Goal: Task Accomplishment & Management: Manage account settings

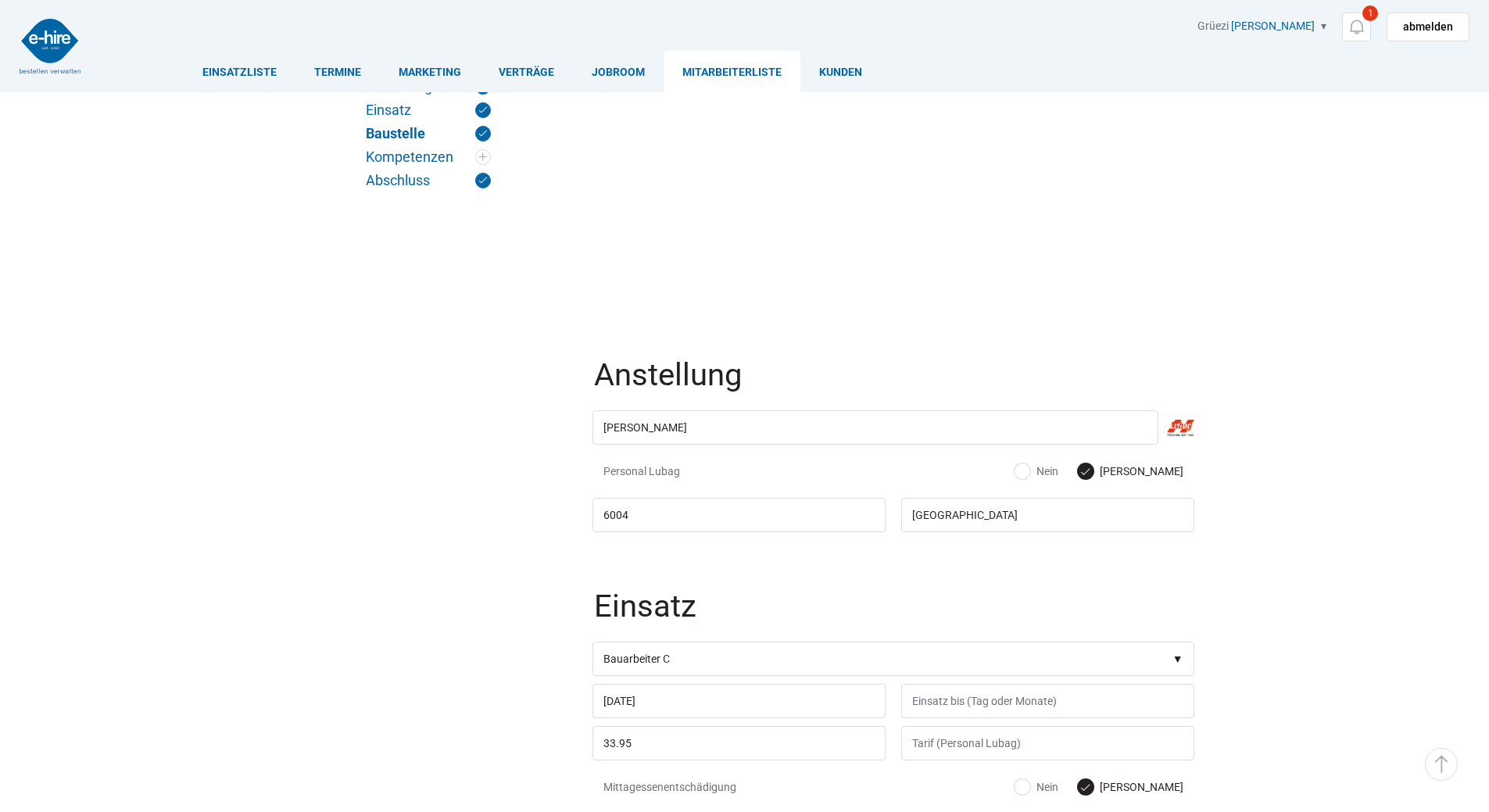
scroll to position [1091, 0]
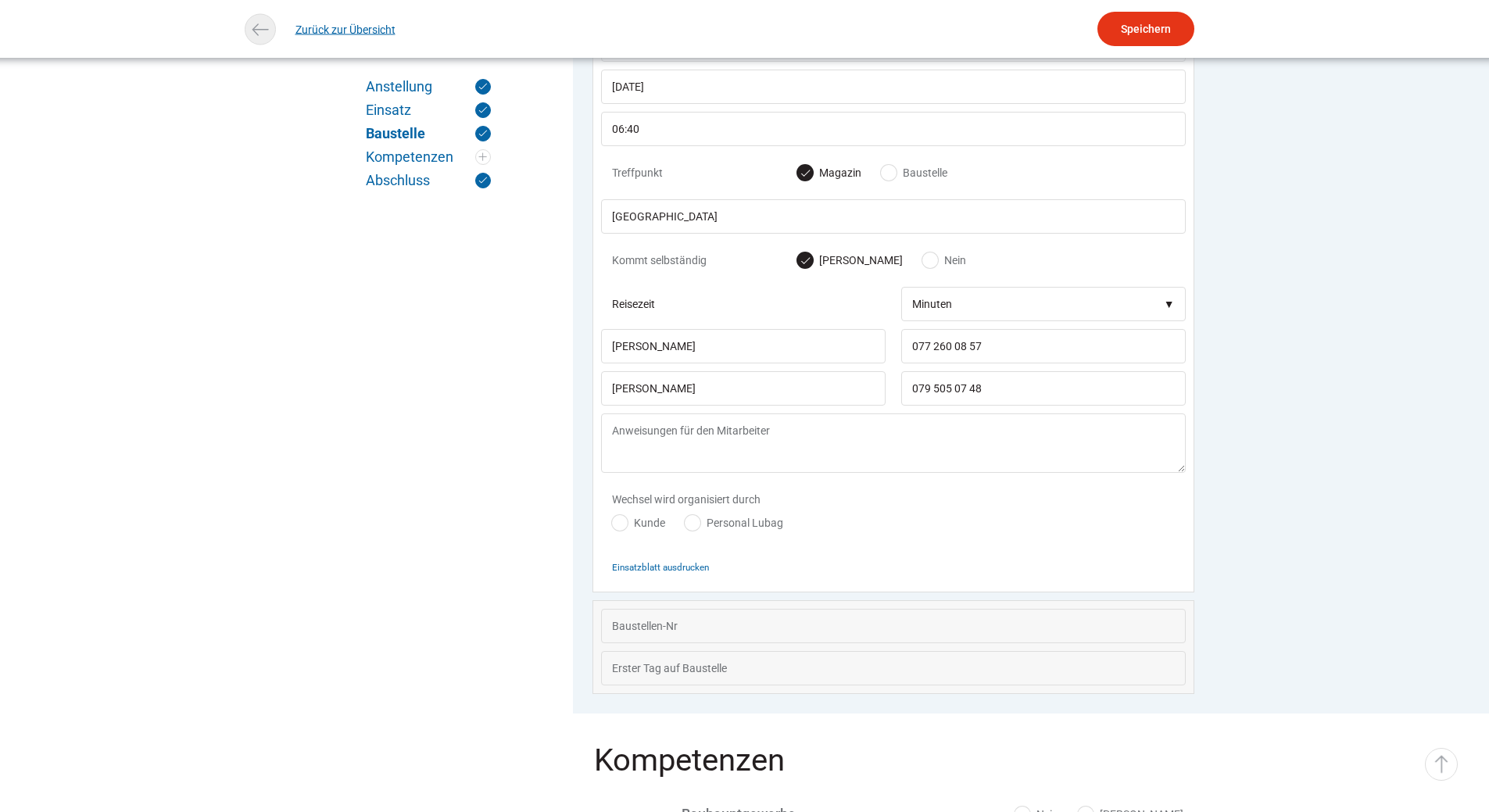
click at [325, 24] on link "Zurück zur Übersicht" at bounding box center [345, 29] width 100 height 35
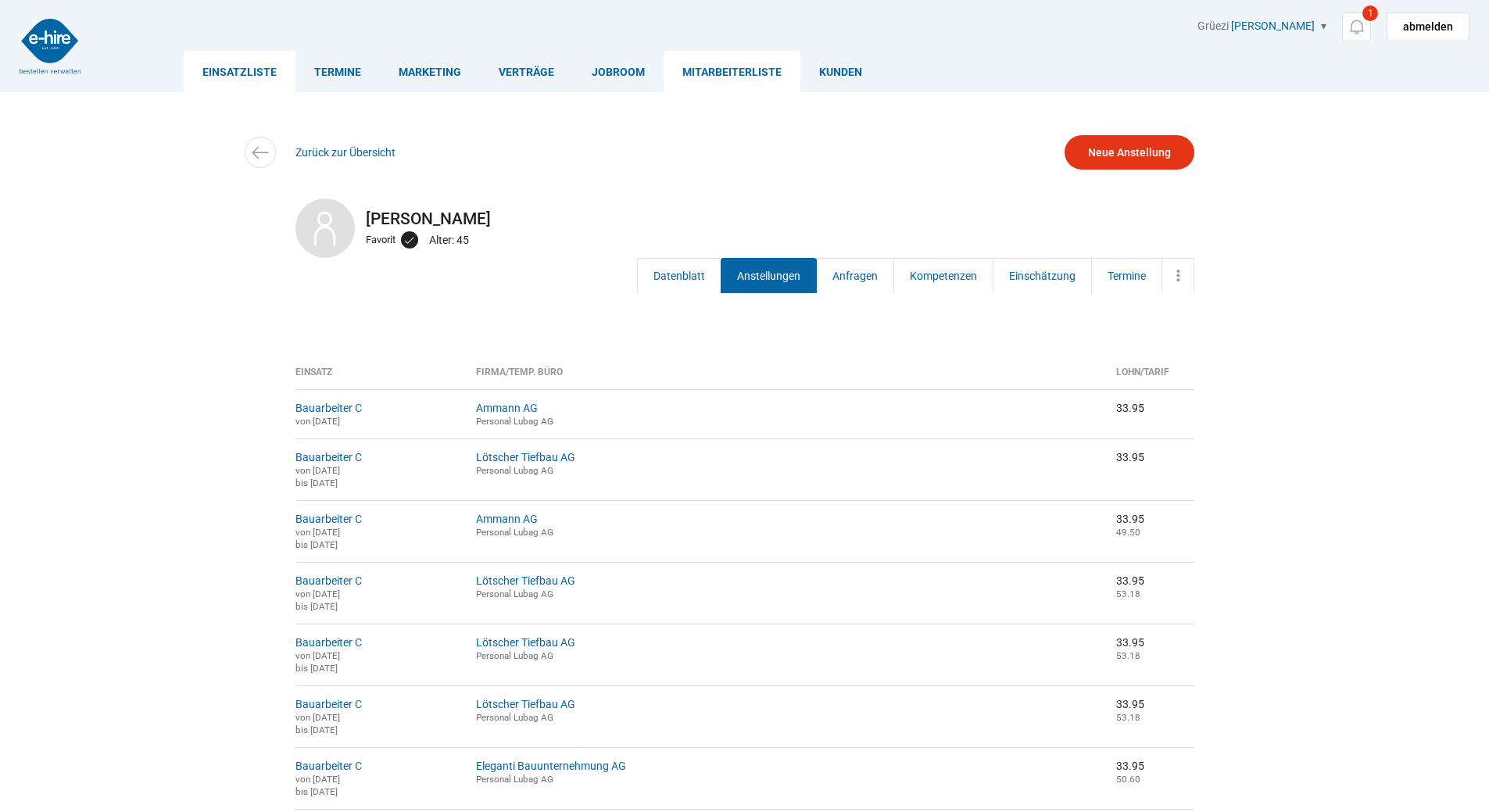
click at [245, 69] on link "Einsatzliste" at bounding box center [239, 72] width 112 height 42
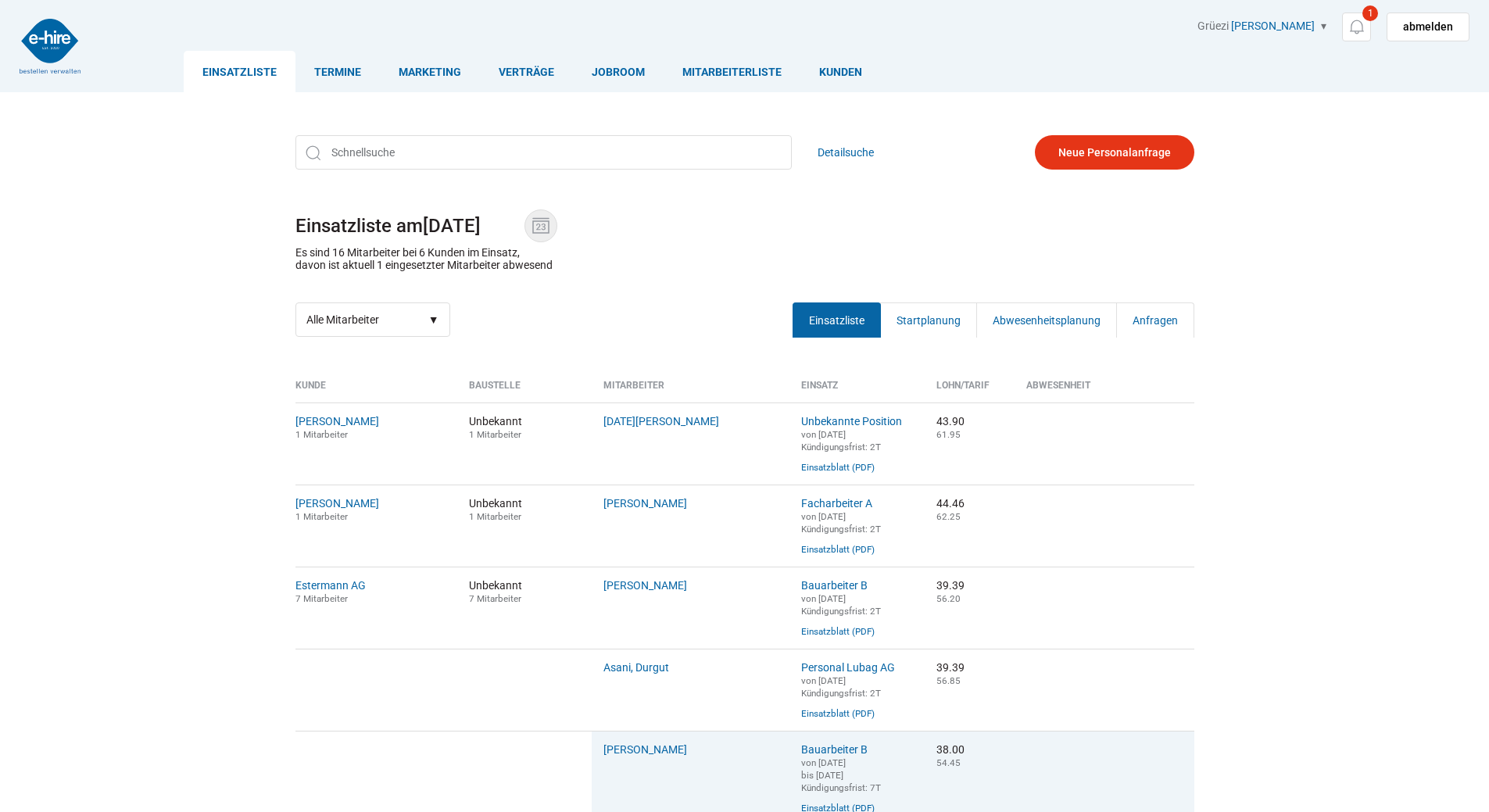
click at [552, 227] on img at bounding box center [541, 226] width 24 height 24
click at [525, 227] on input "[DATE]" at bounding box center [473, 226] width 102 height 22
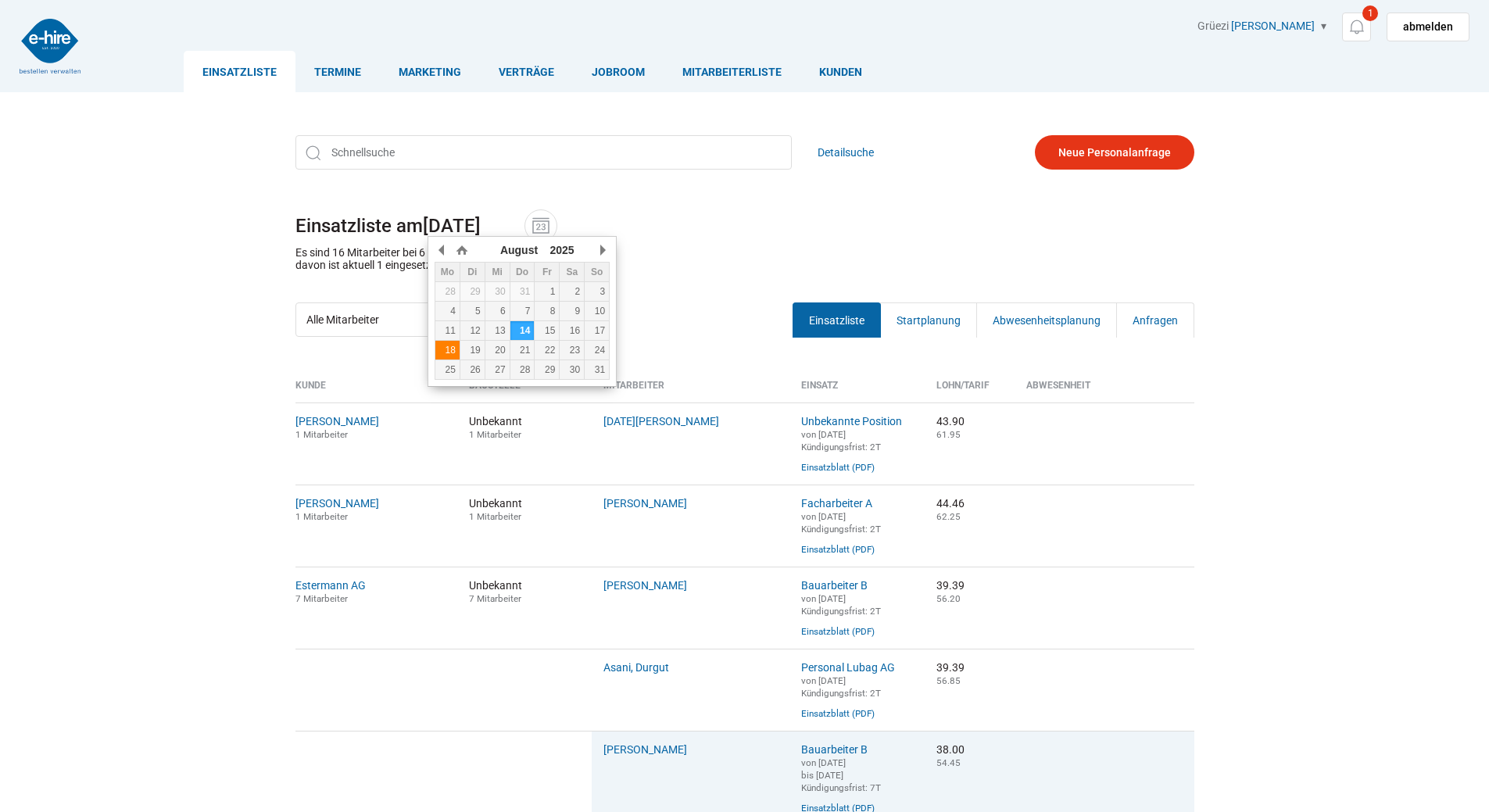
click at [445, 352] on div "18" at bounding box center [447, 350] width 24 height 11
type input "18.08.2025"
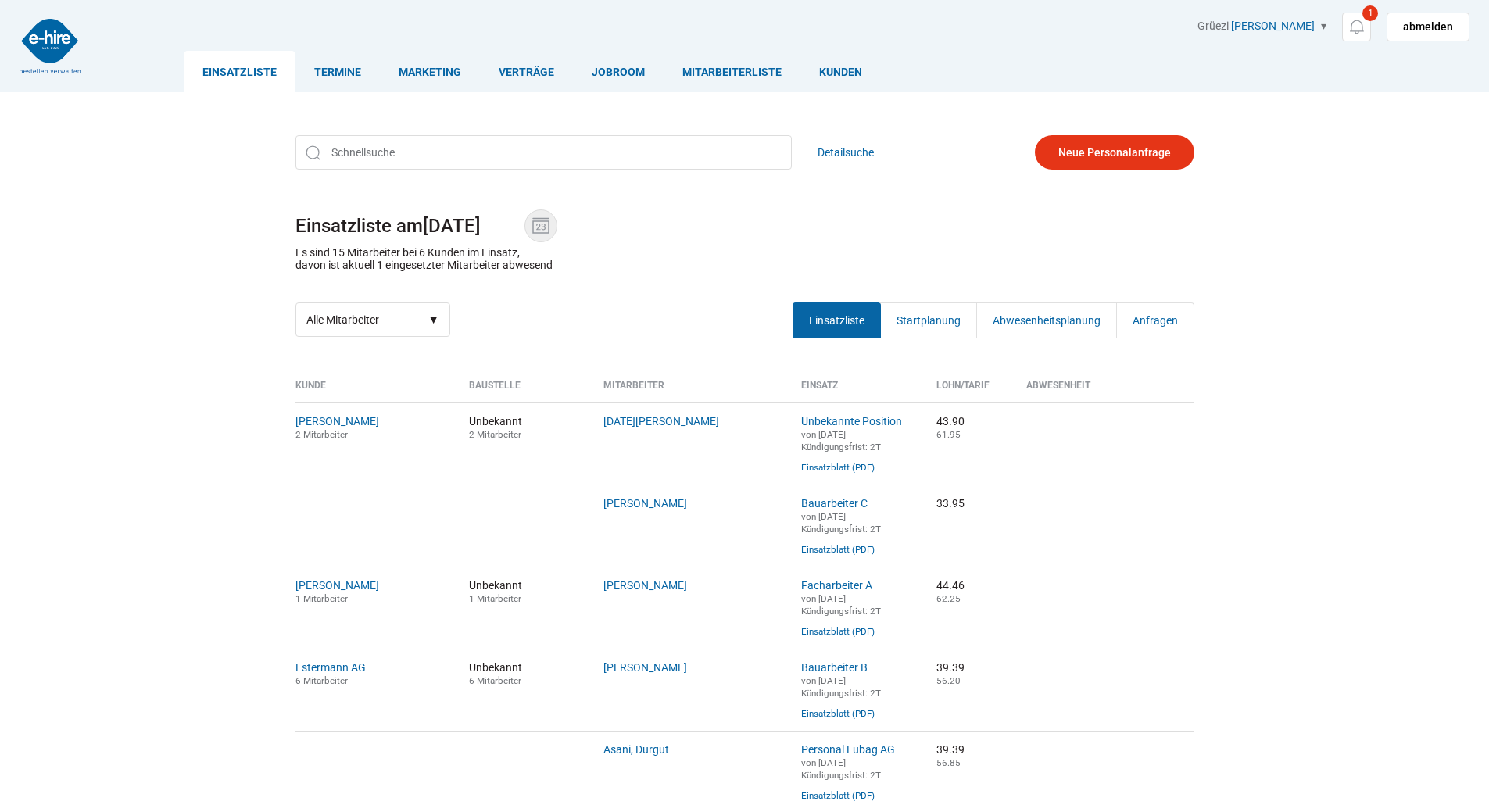
click at [550, 227] on img at bounding box center [541, 226] width 24 height 24
click at [525, 227] on input "[DATE]" at bounding box center [473, 226] width 102 height 22
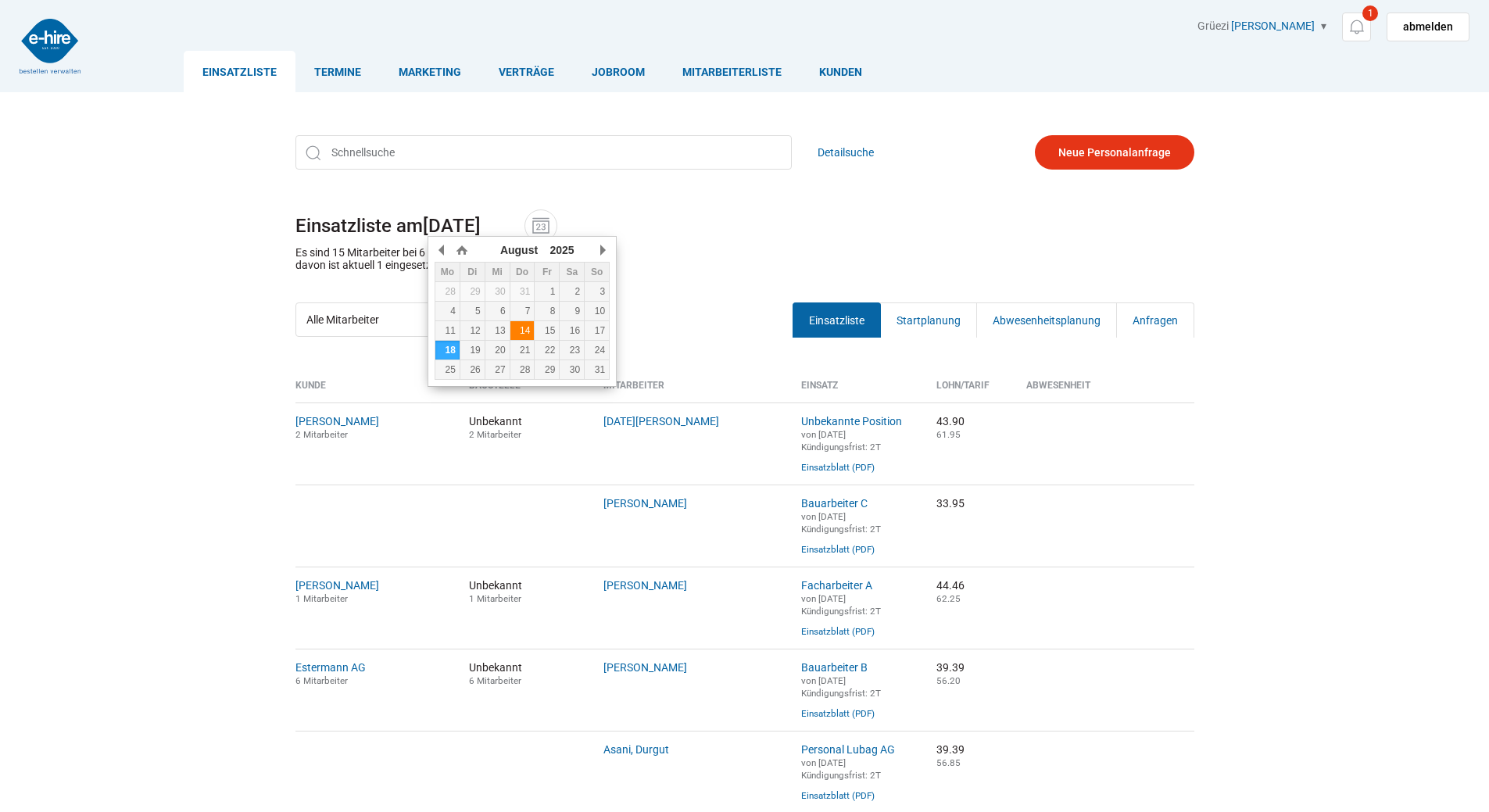
click at [522, 326] on div "14" at bounding box center [523, 330] width 24 height 11
type input "14.08.2025"
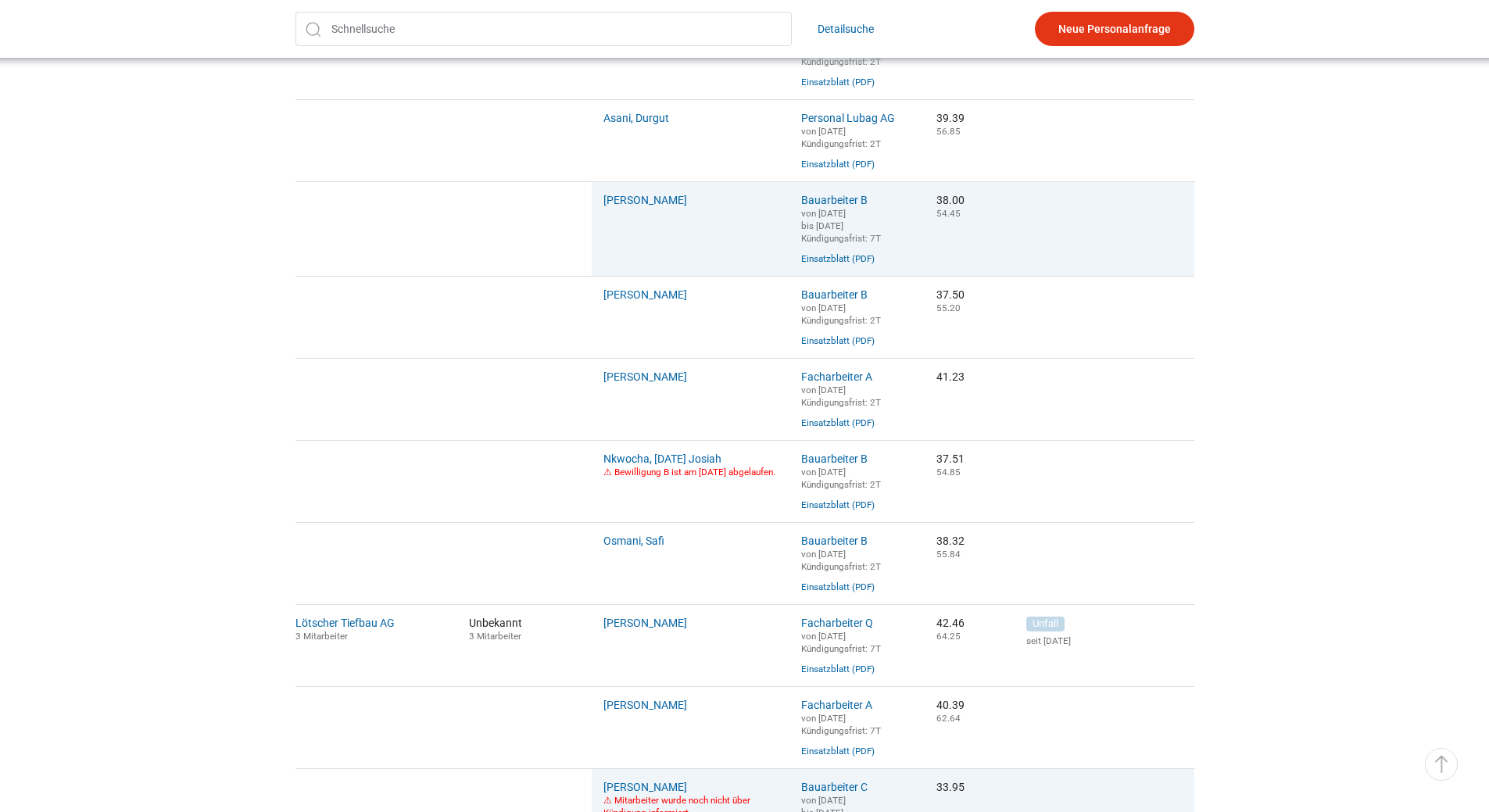
scroll to position [703, 0]
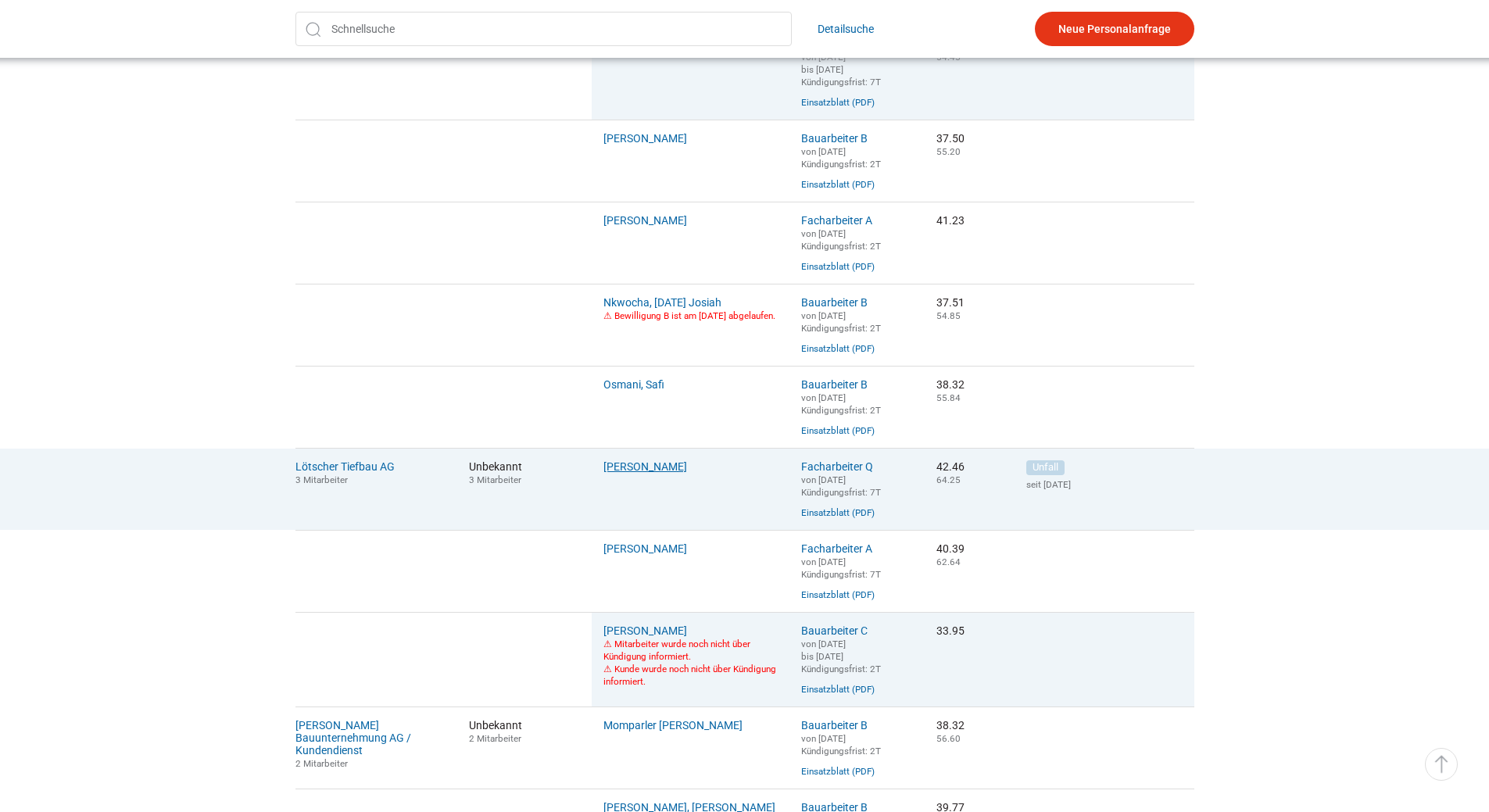
click at [641, 473] on link "Doghman, Karim" at bounding box center [645, 467] width 83 height 13
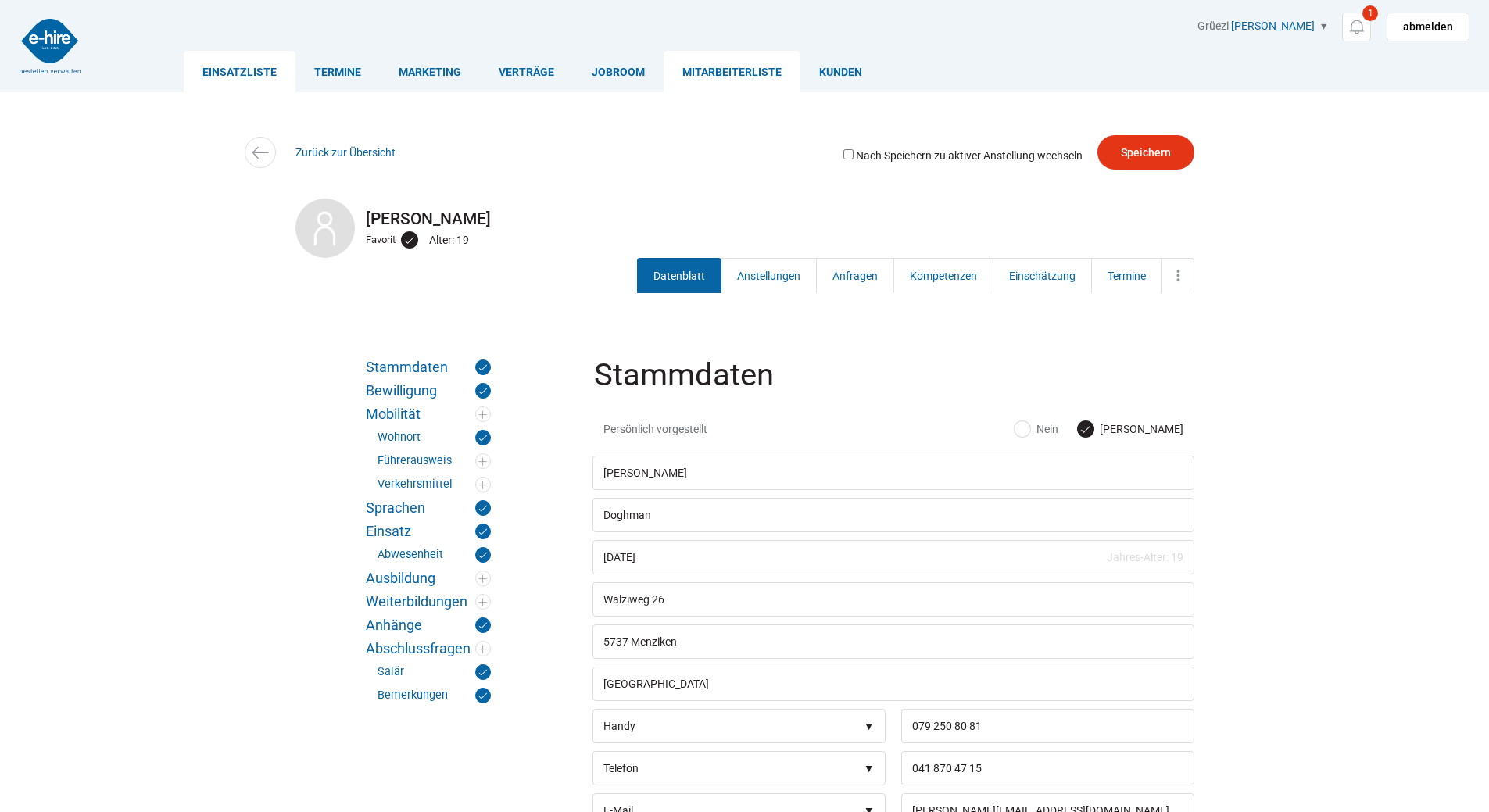
click at [242, 71] on link "Einsatzliste" at bounding box center [239, 72] width 112 height 42
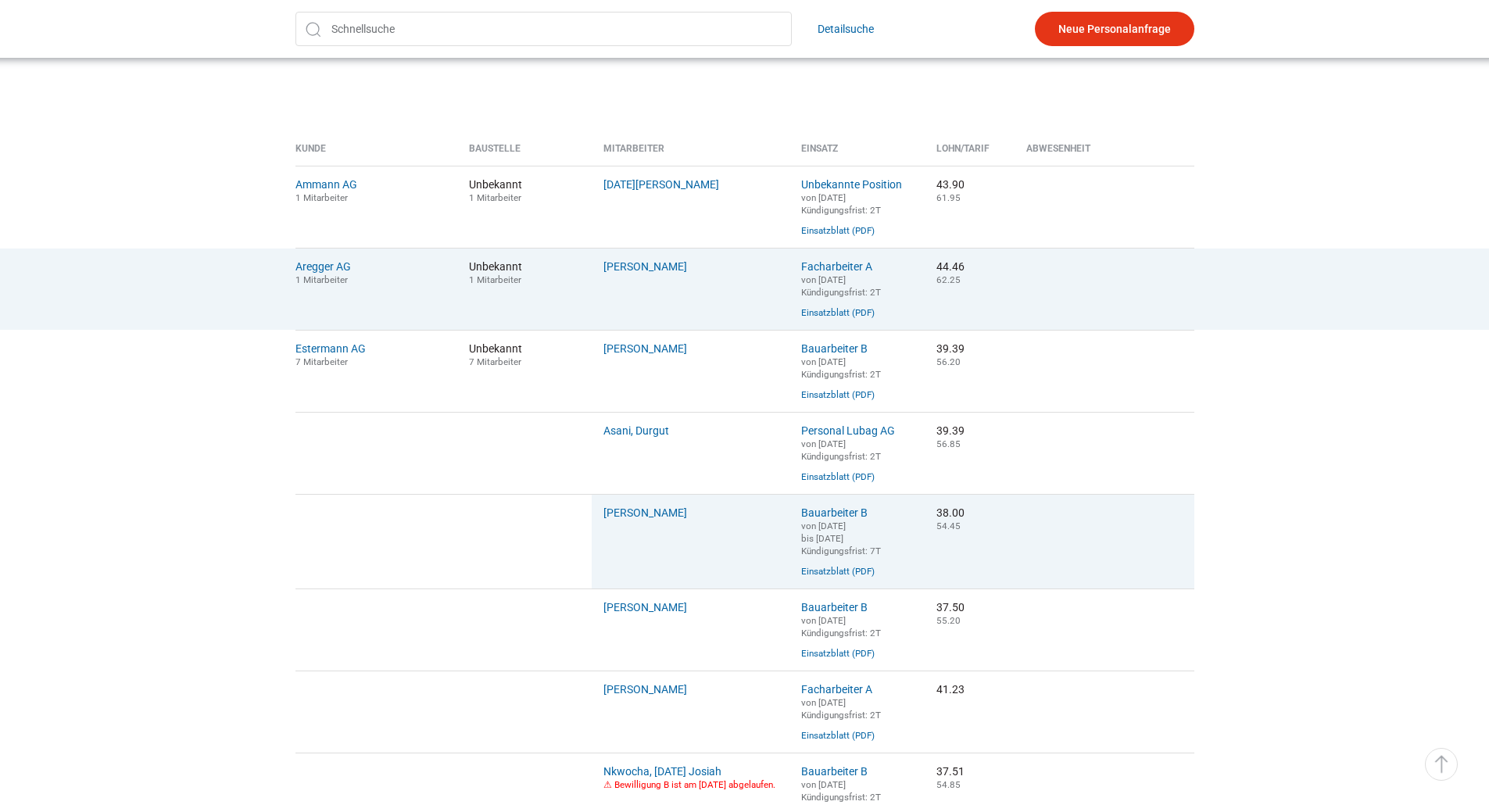
scroll to position [469, 0]
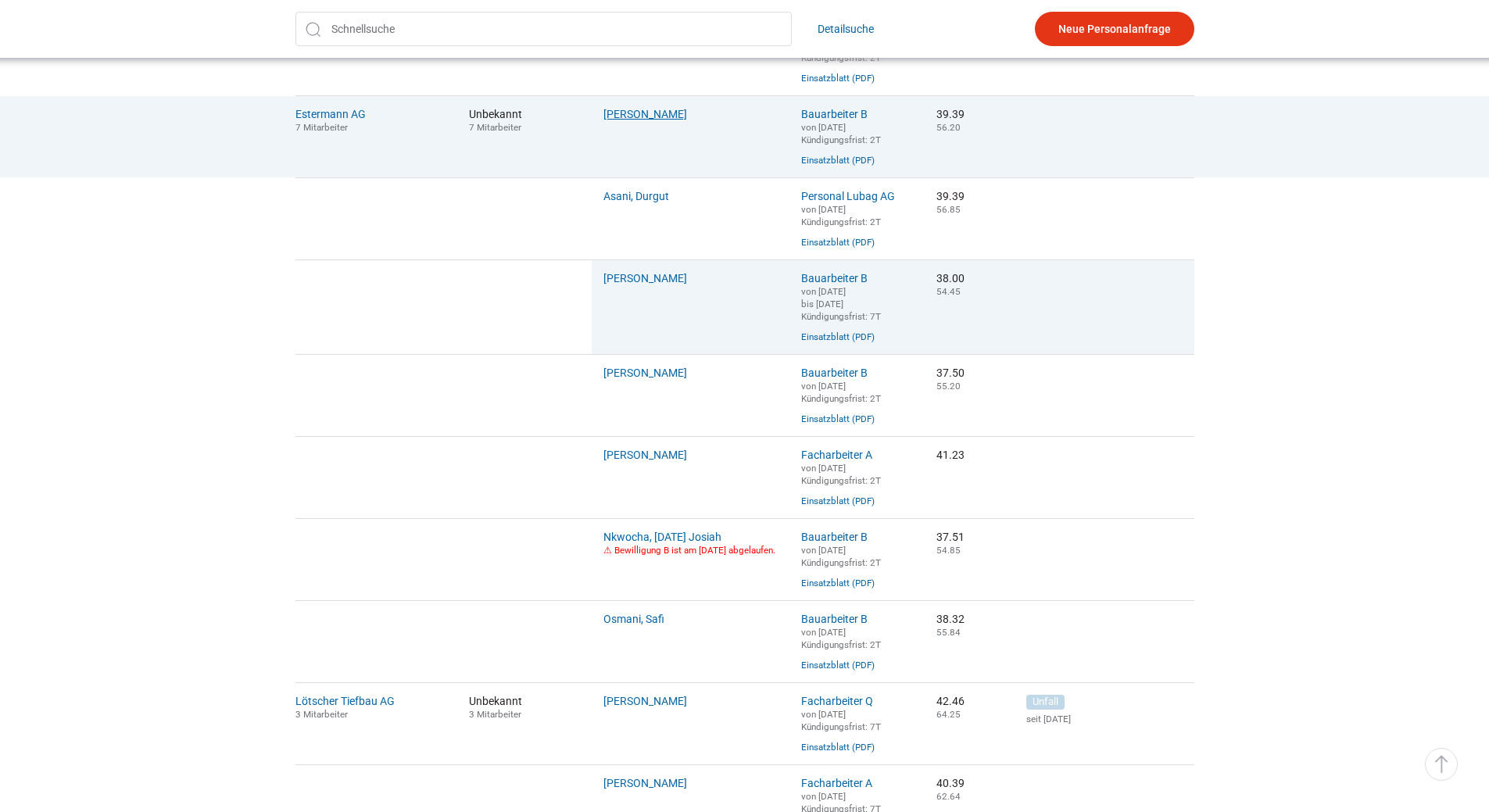
click at [630, 114] on link "Agbugui, Gabriel" at bounding box center [645, 114] width 83 height 13
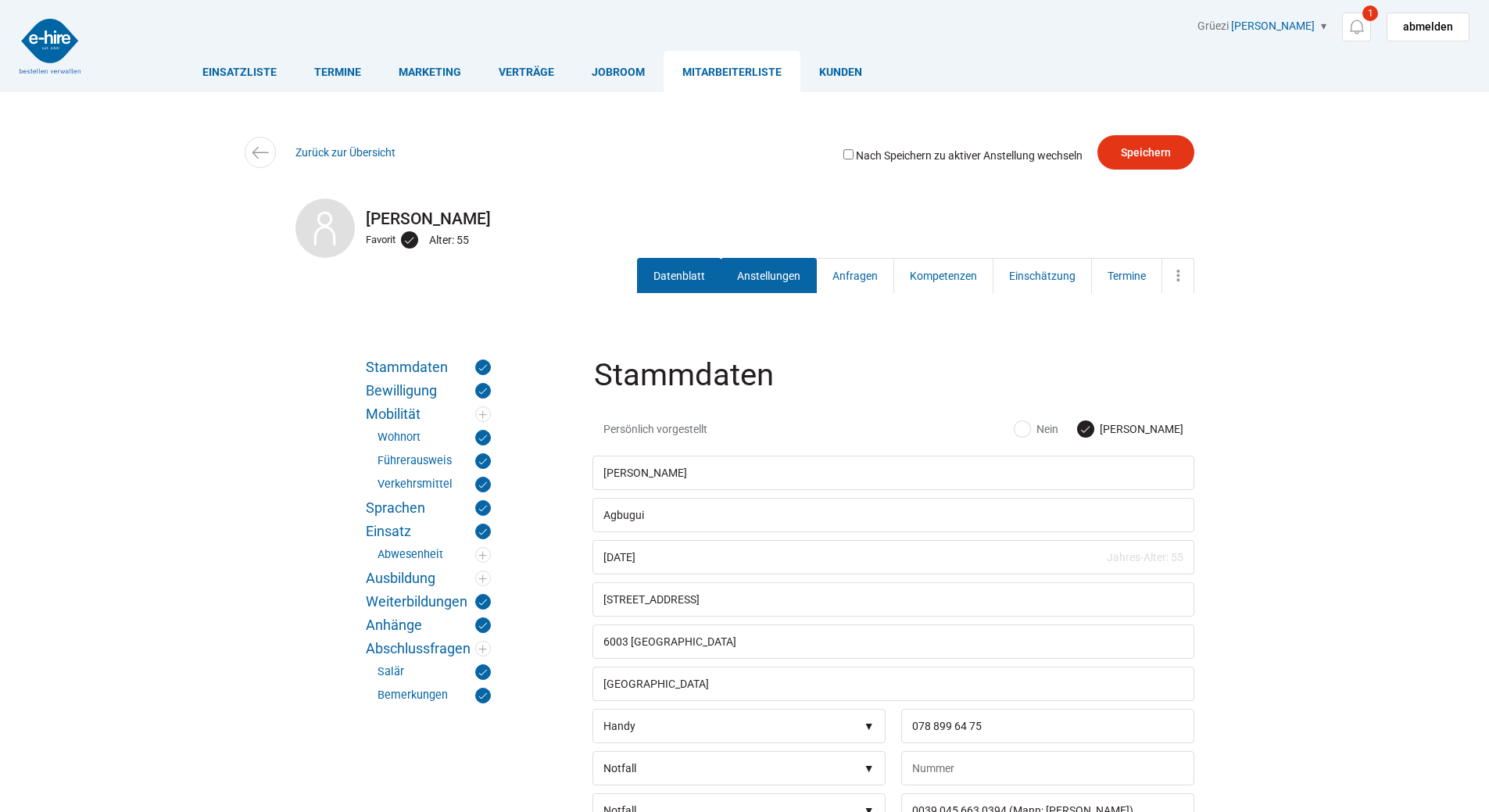
click at [779, 269] on link "Anstellungen" at bounding box center [769, 275] width 96 height 35
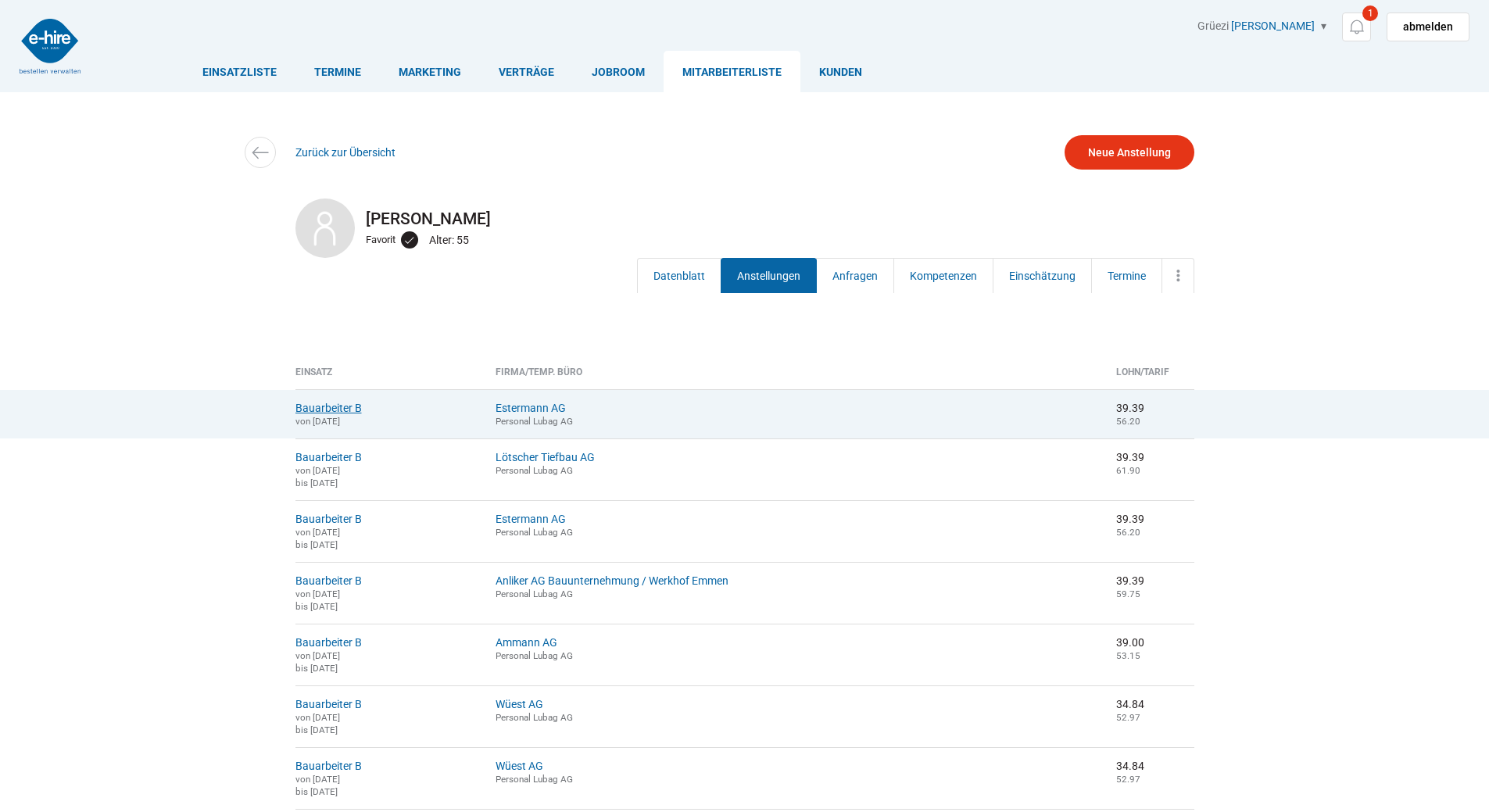
click at [320, 412] on link "Bauarbeiter B" at bounding box center [328, 408] width 66 height 13
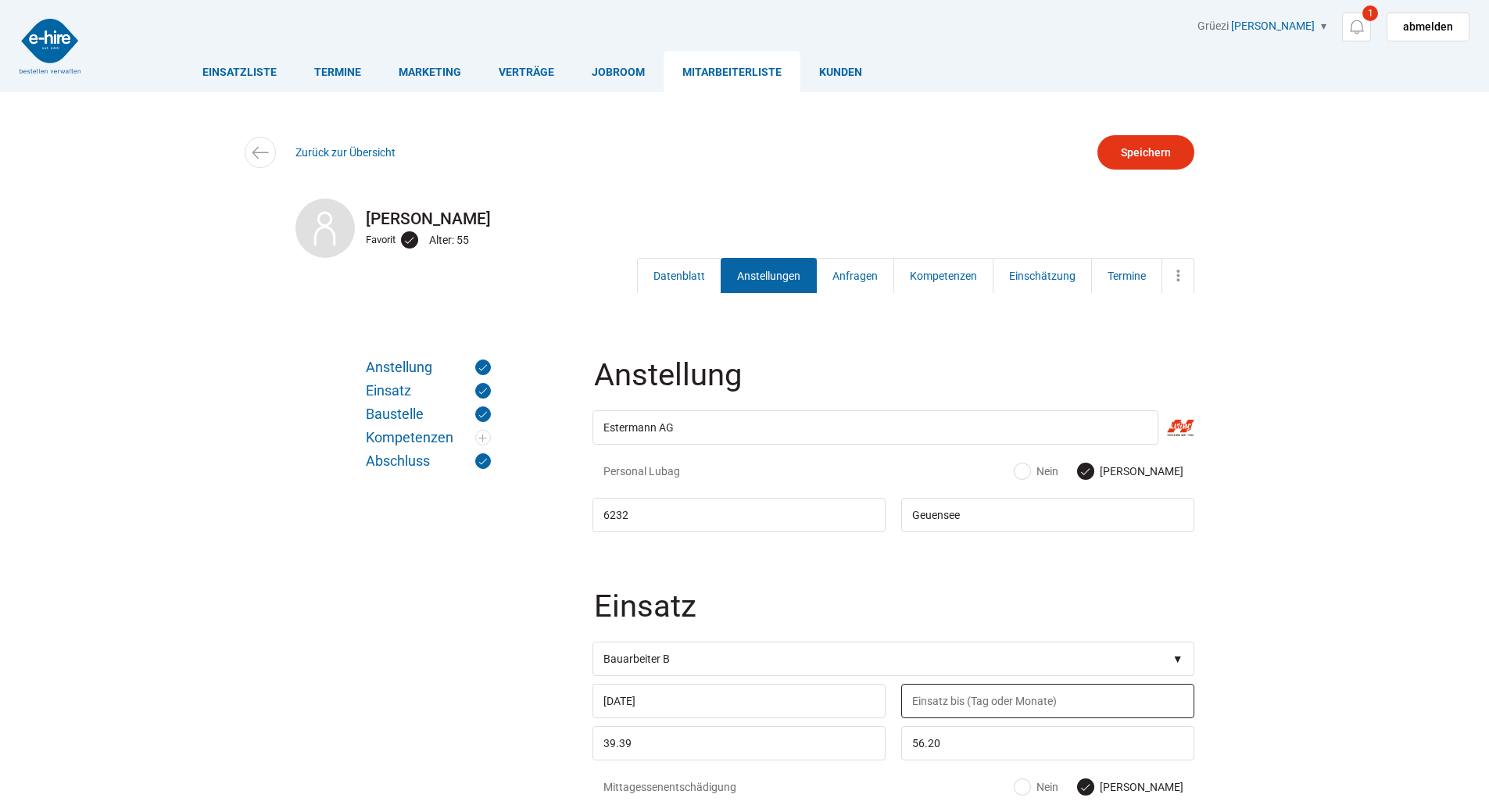
click at [942, 709] on input "text" at bounding box center [1047, 701] width 294 height 35
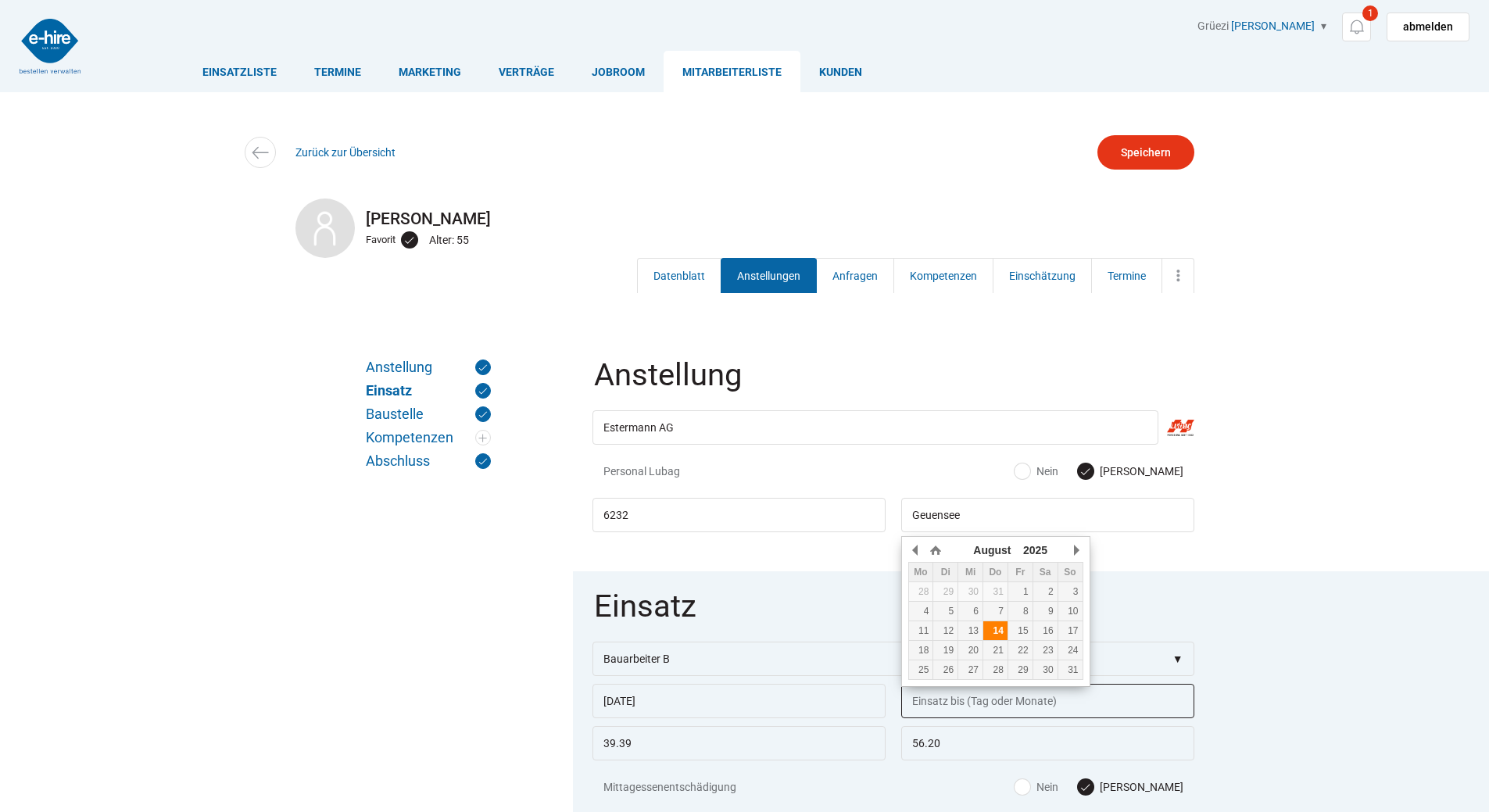
click at [997, 626] on div "14" at bounding box center [996, 631] width 24 height 11
type input "[DATE]"
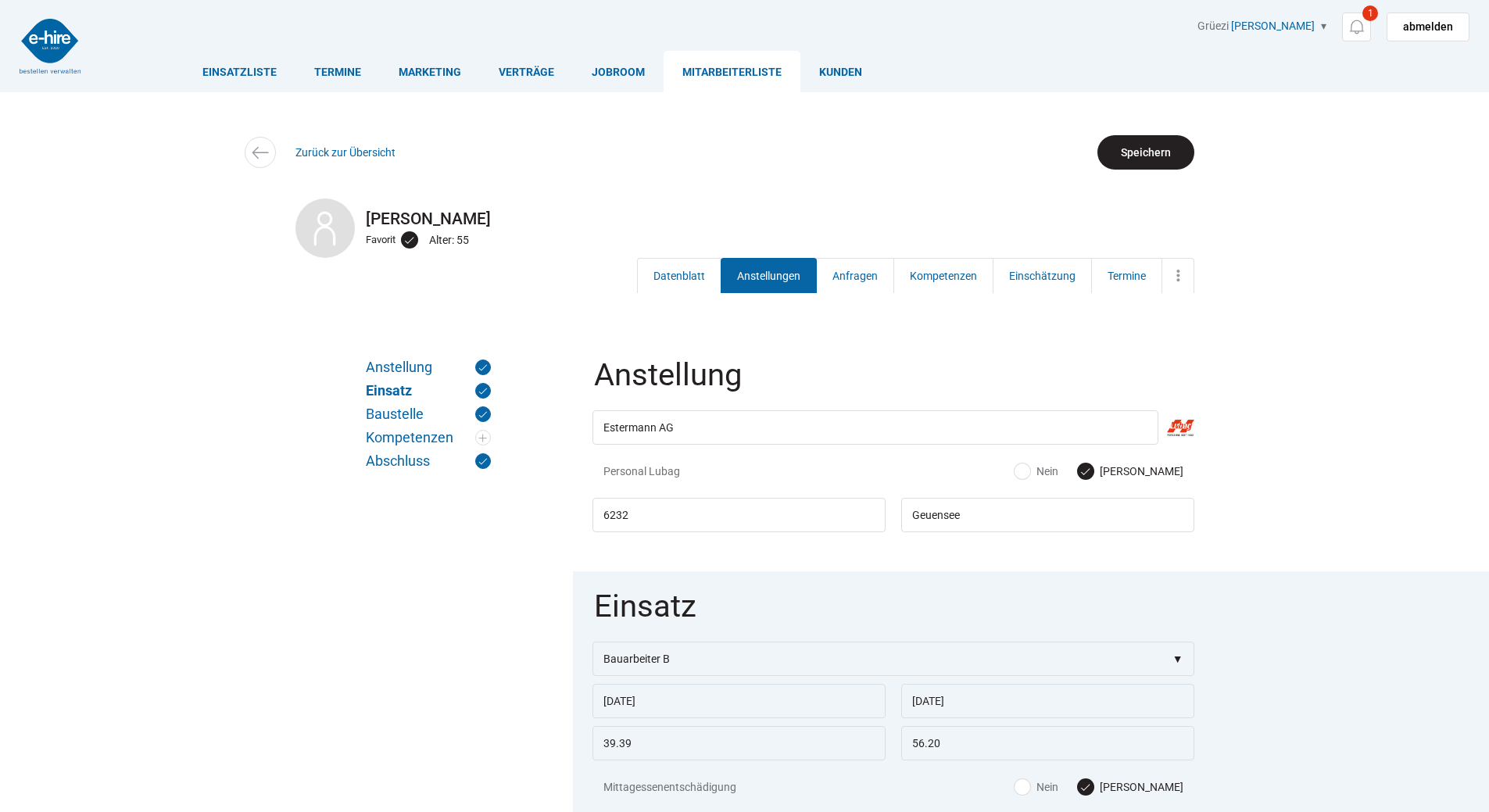
click at [1155, 149] on input "Speichern" at bounding box center [1146, 153] width 97 height 35
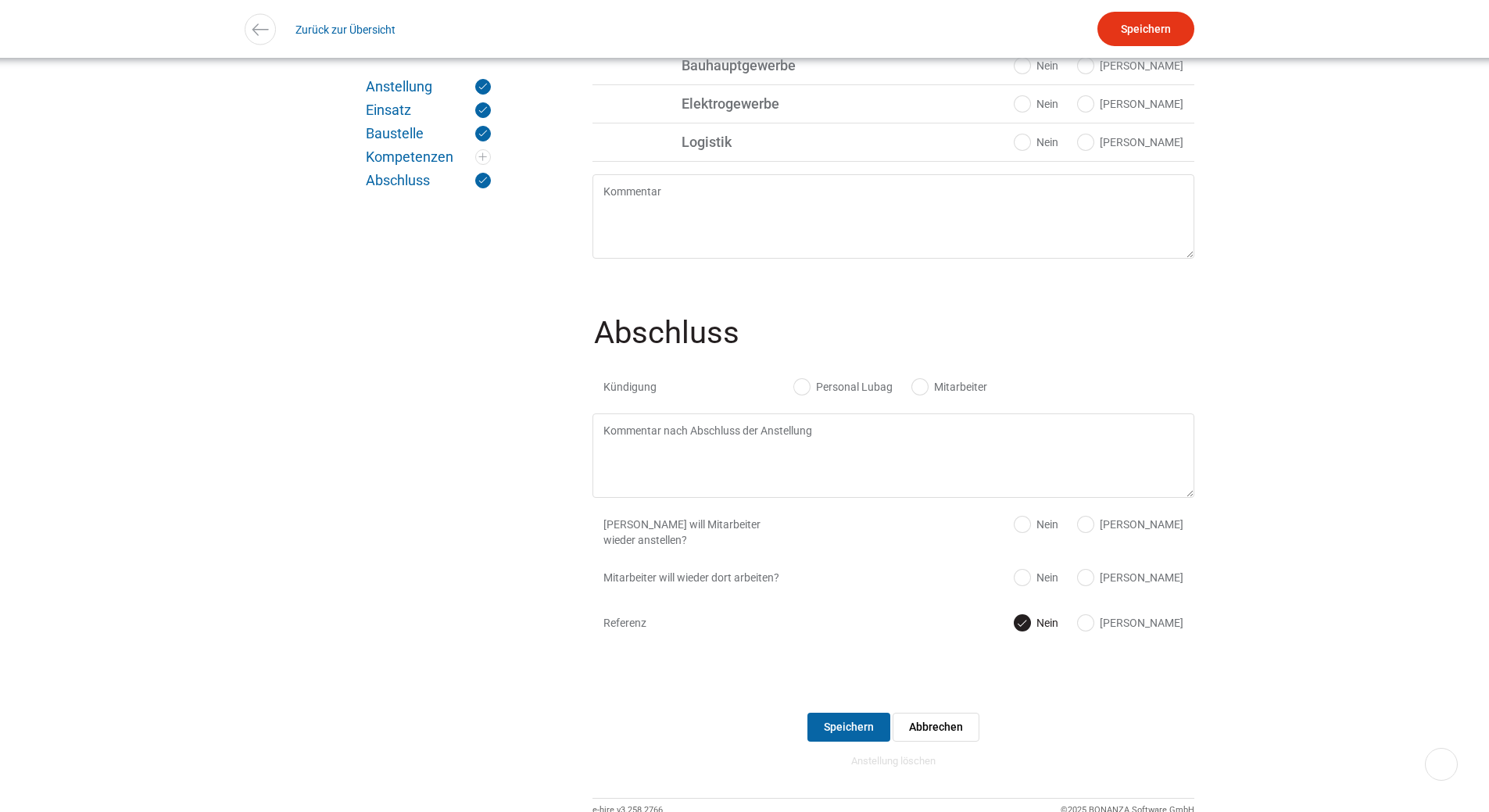
scroll to position [1545, 0]
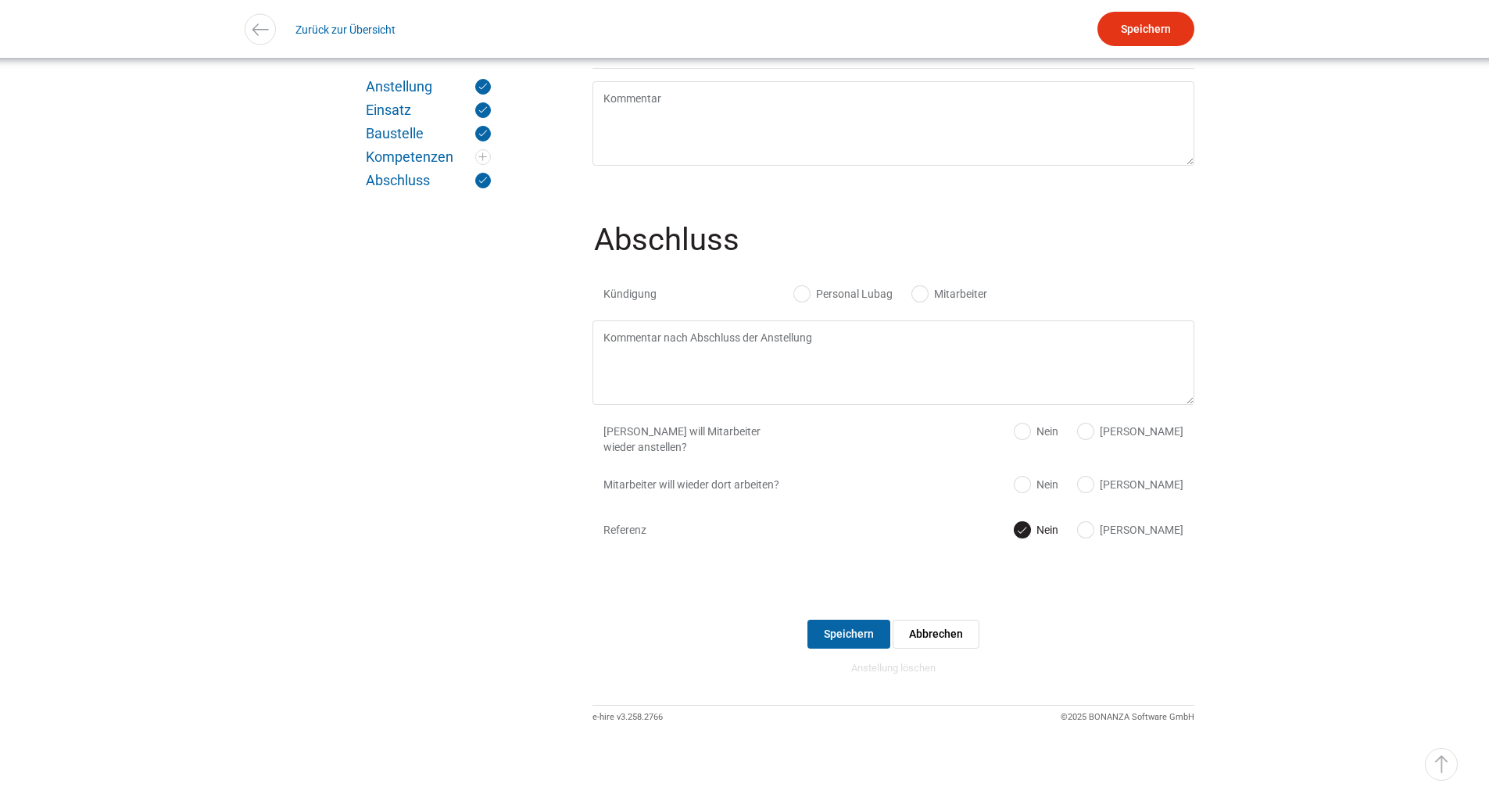
click at [802, 288] on label "Personal Lubag" at bounding box center [843, 294] width 98 height 16
radio input "true"
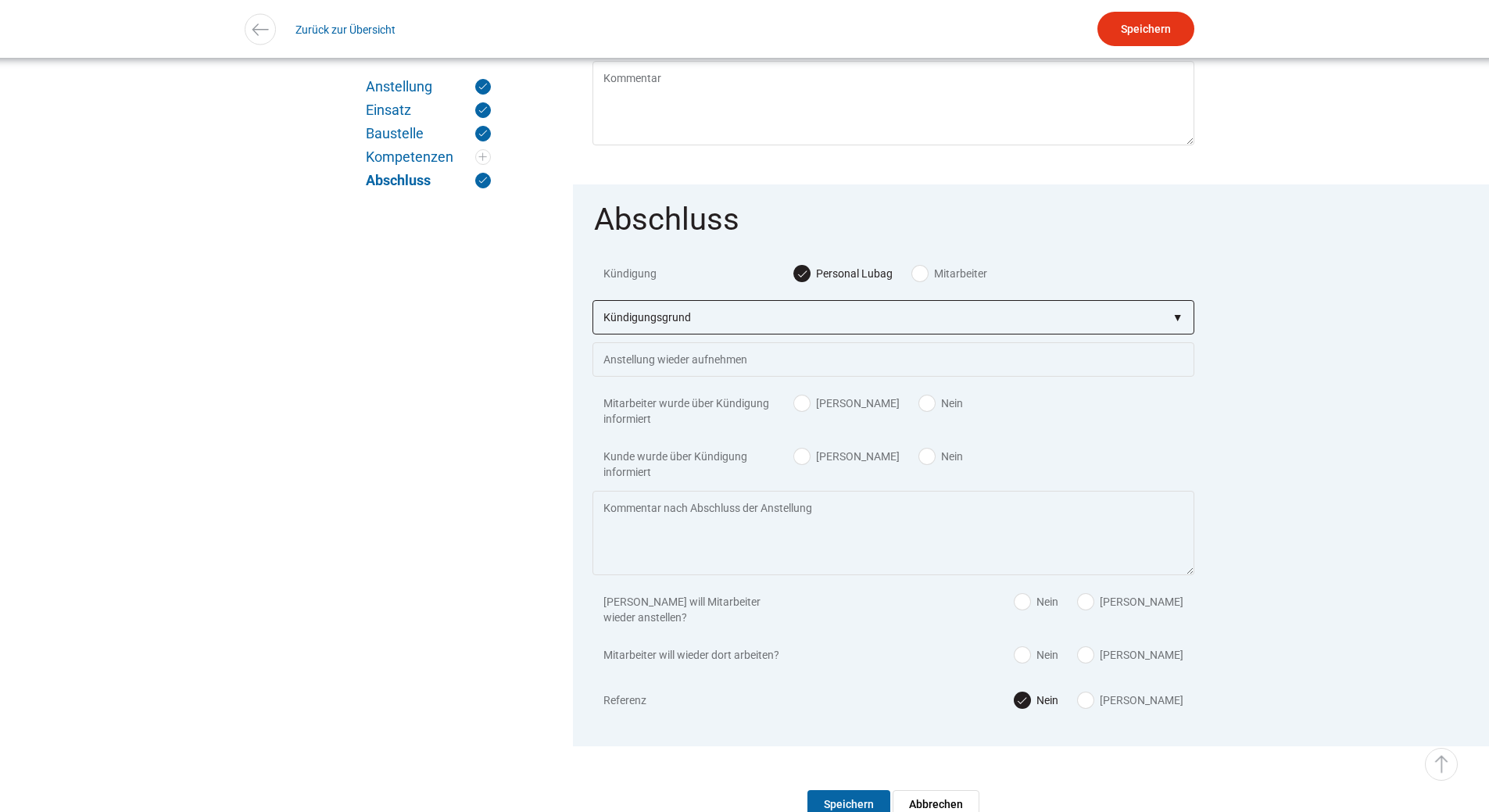
click at [767, 314] on select"] "Kündigungsgrund zu wenig Arbeit Mitarbeiter hatte neue Stelle Firma Konkurs im …" at bounding box center [893, 317] width 602 height 35
select select"] "zu wenig Arbeit"
click at [593, 313] on select"] "Kündigungsgrund zu wenig Arbeit Mitarbeiter hatte neue Stelle Firma Konkurs im …" at bounding box center [893, 317] width 602 height 35
click at [795, 411] on label "Ja" at bounding box center [847, 404] width 105 height 16
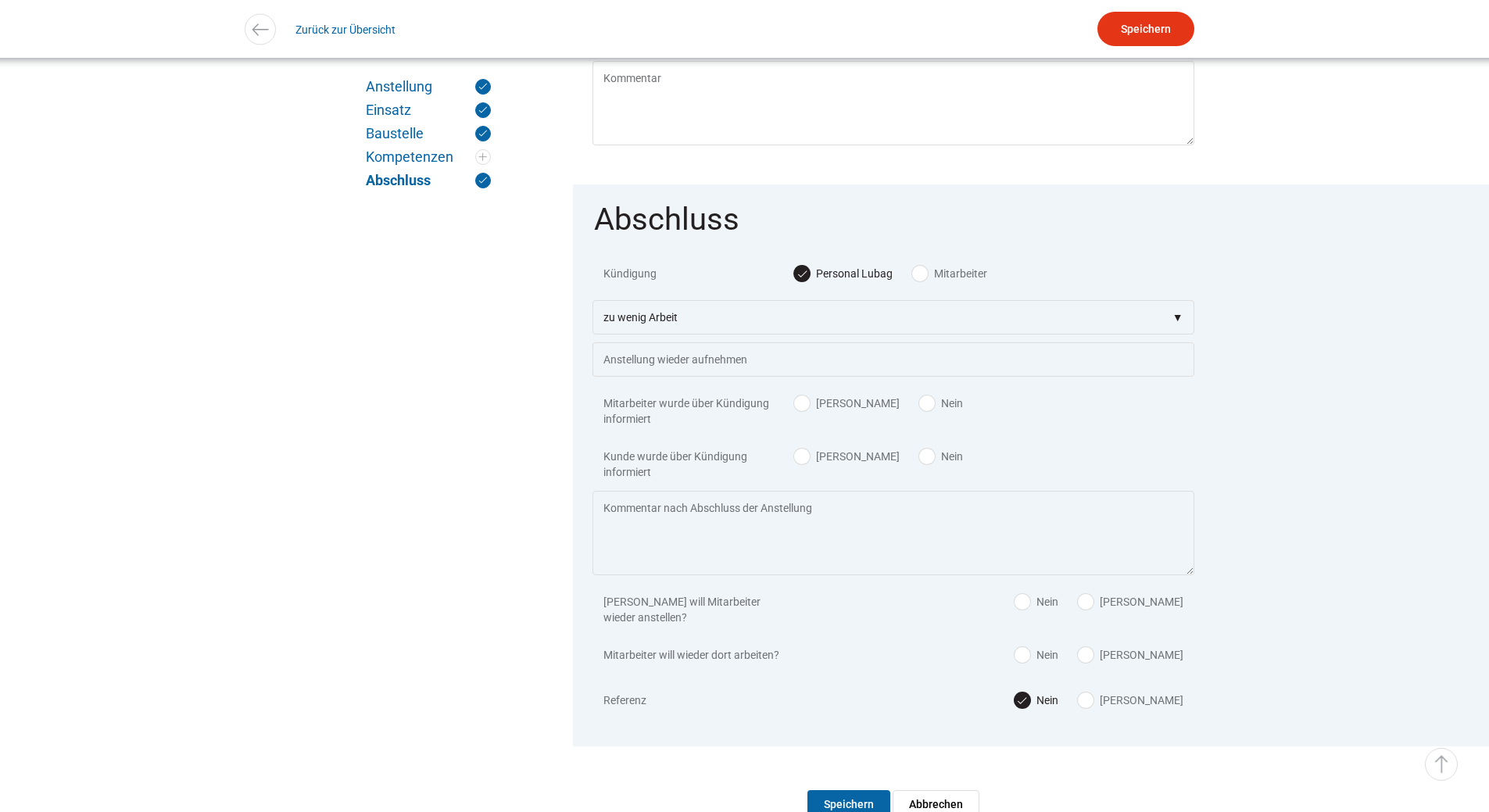
radio input "true"
click at [800, 464] on label "[PERSON_NAME]" at bounding box center [847, 456] width 105 height 16
radio input "true"
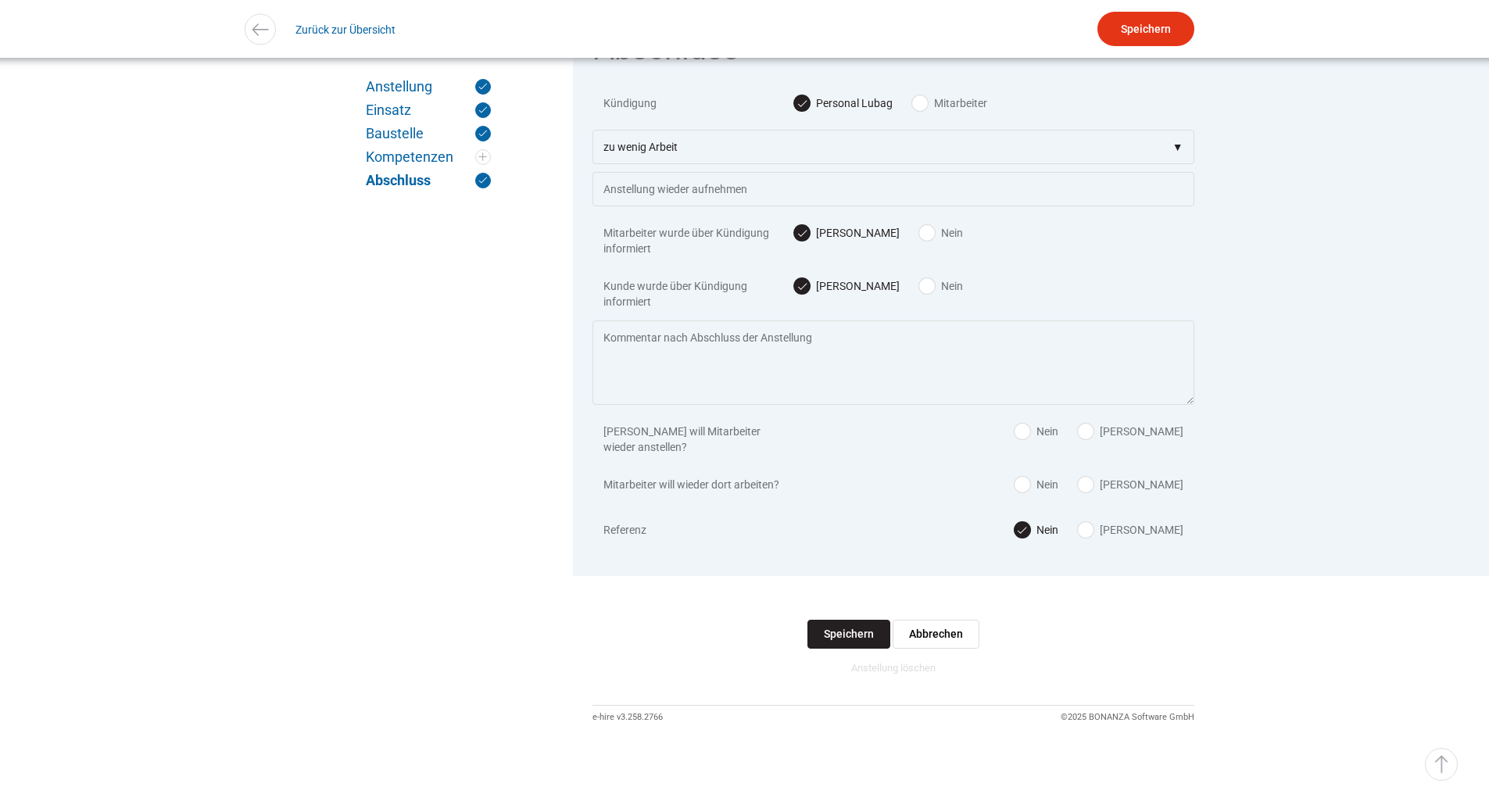
click at [848, 634] on input "Speichern" at bounding box center [848, 634] width 83 height 29
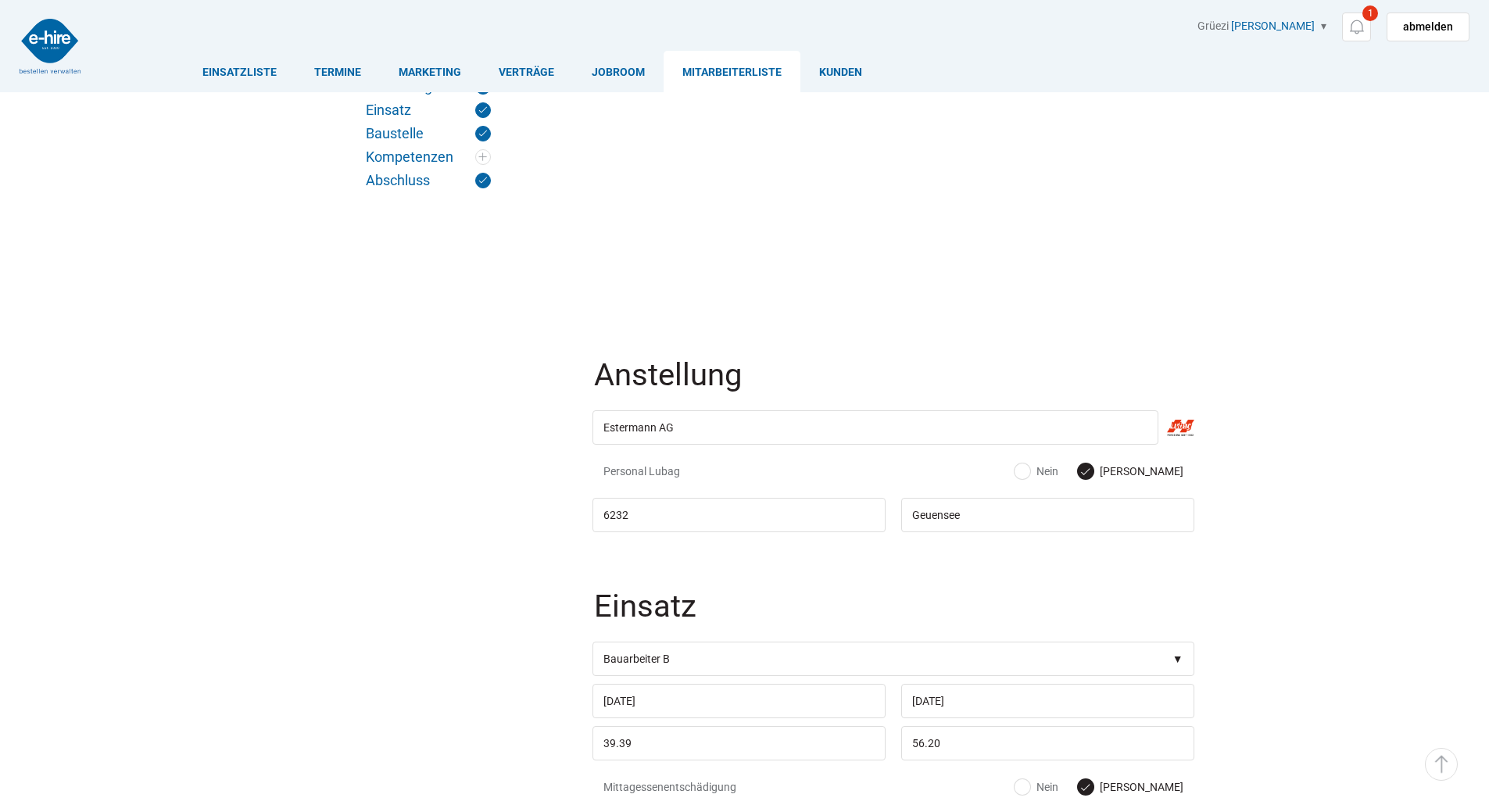
scroll to position [1737, 0]
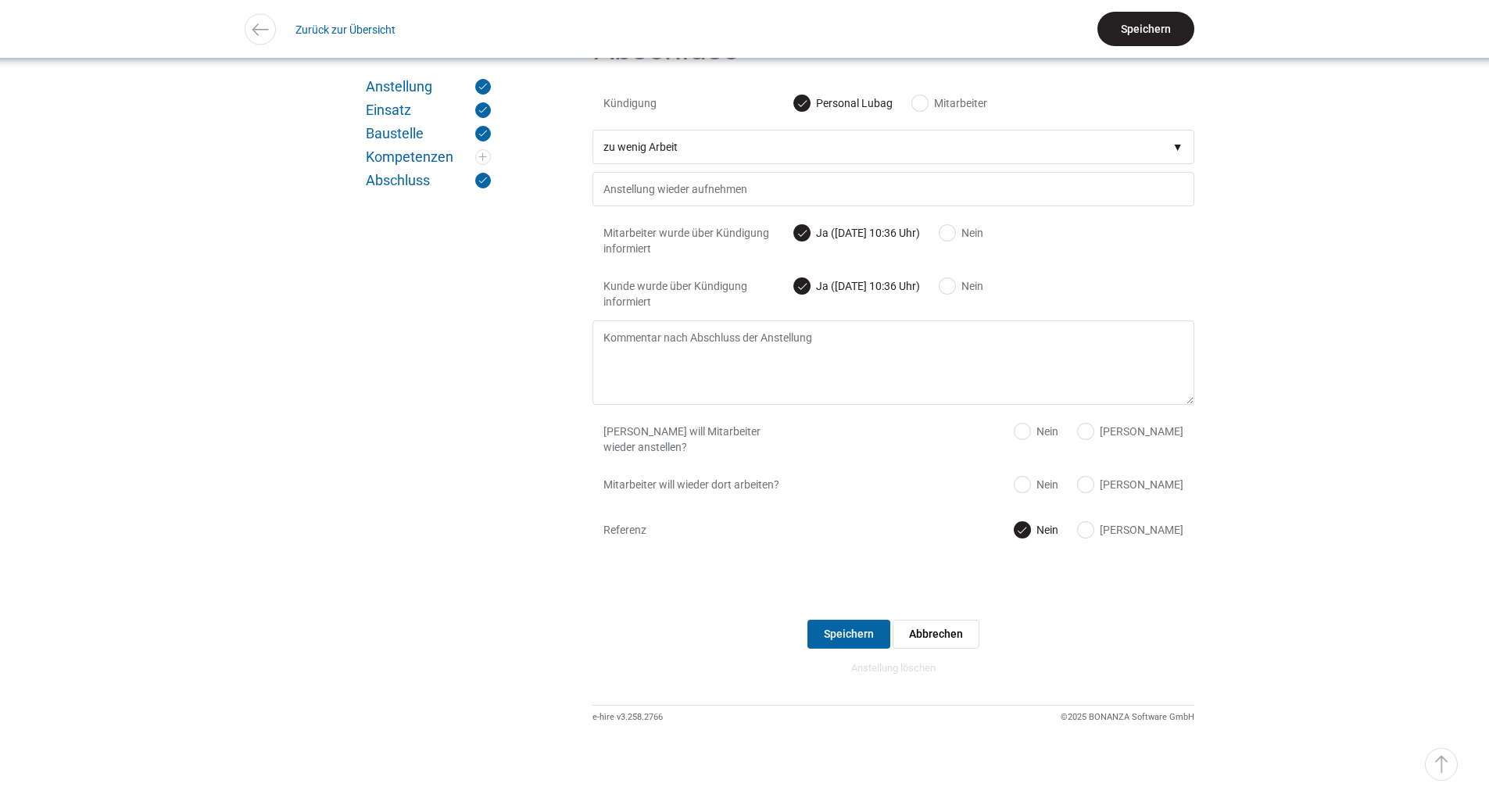
click at [1151, 28] on input "Speichern" at bounding box center [1146, 29] width 97 height 35
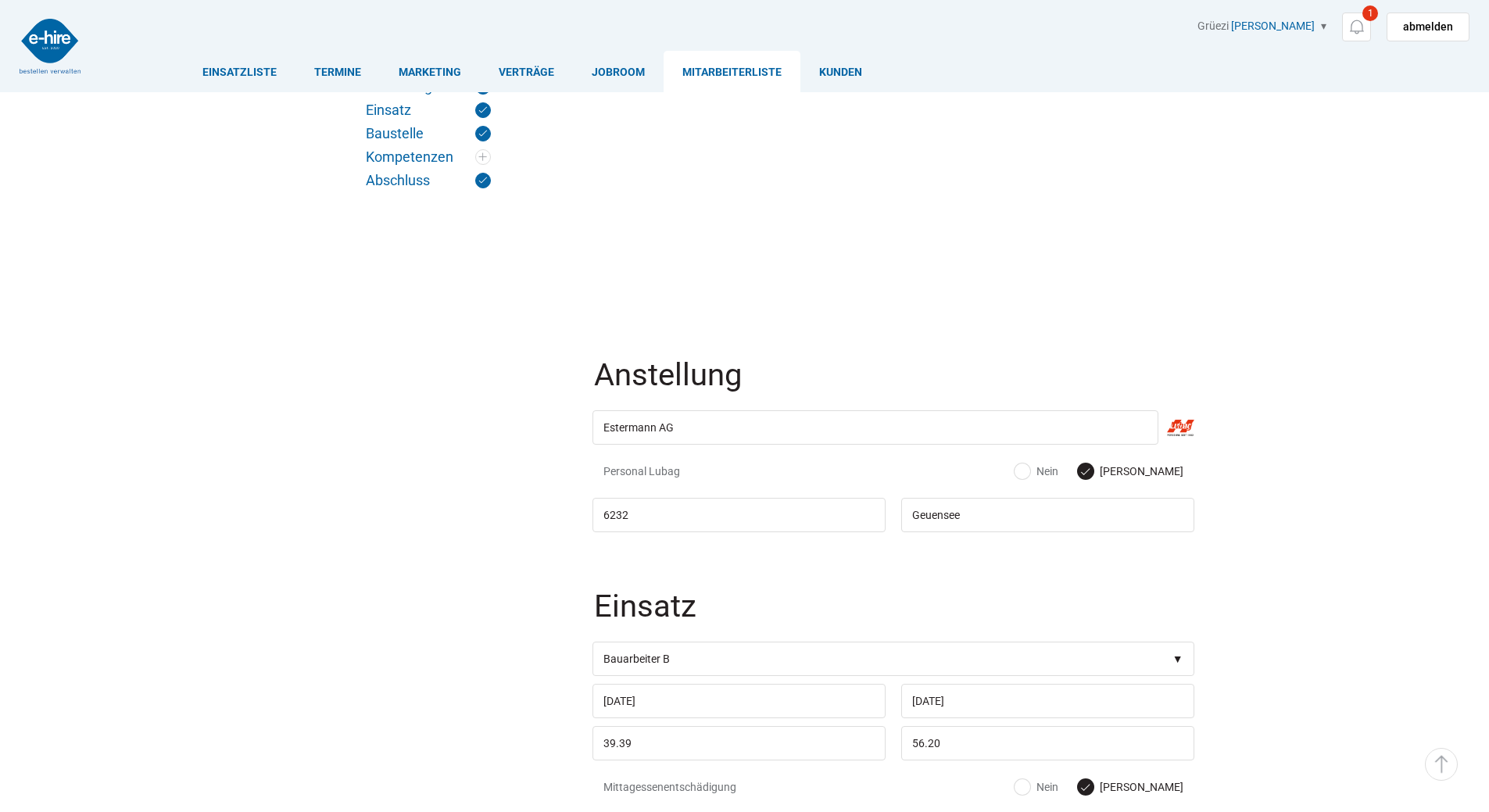
scroll to position [1737, 0]
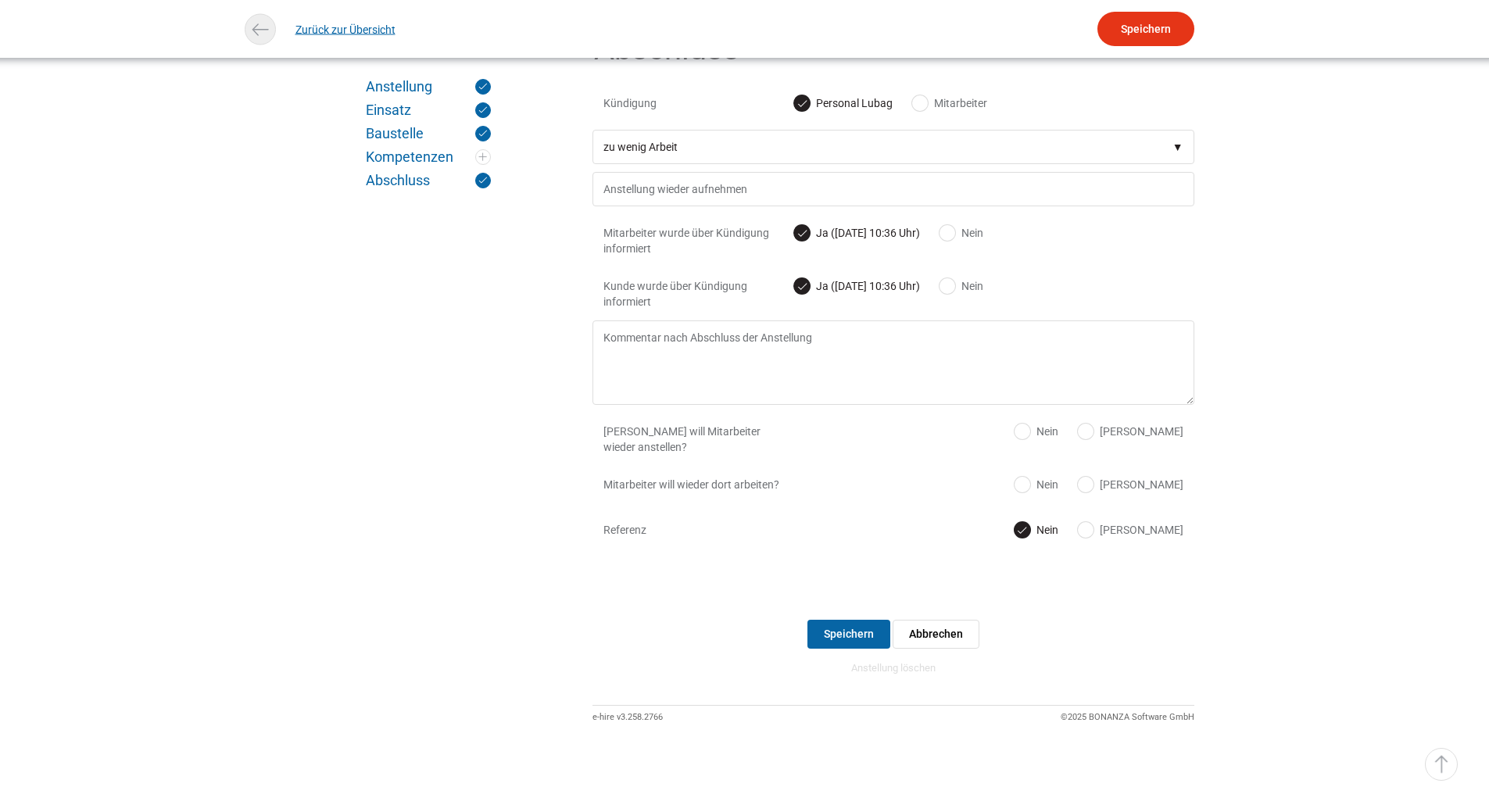
click at [368, 21] on link "Zurück zur Übersicht" at bounding box center [345, 29] width 100 height 35
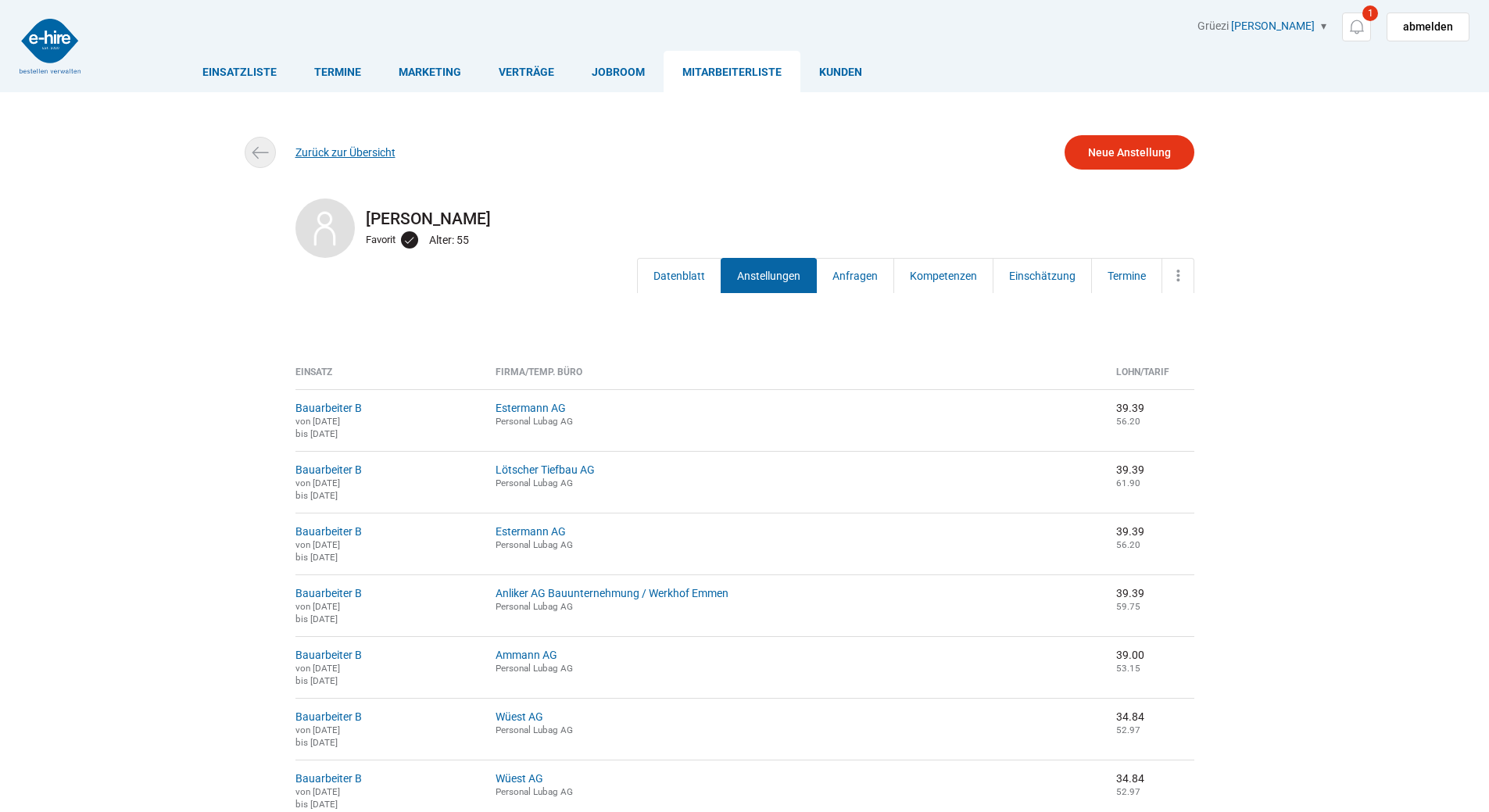
click at [331, 156] on link "Zurück zur Übersicht" at bounding box center [345, 153] width 100 height 13
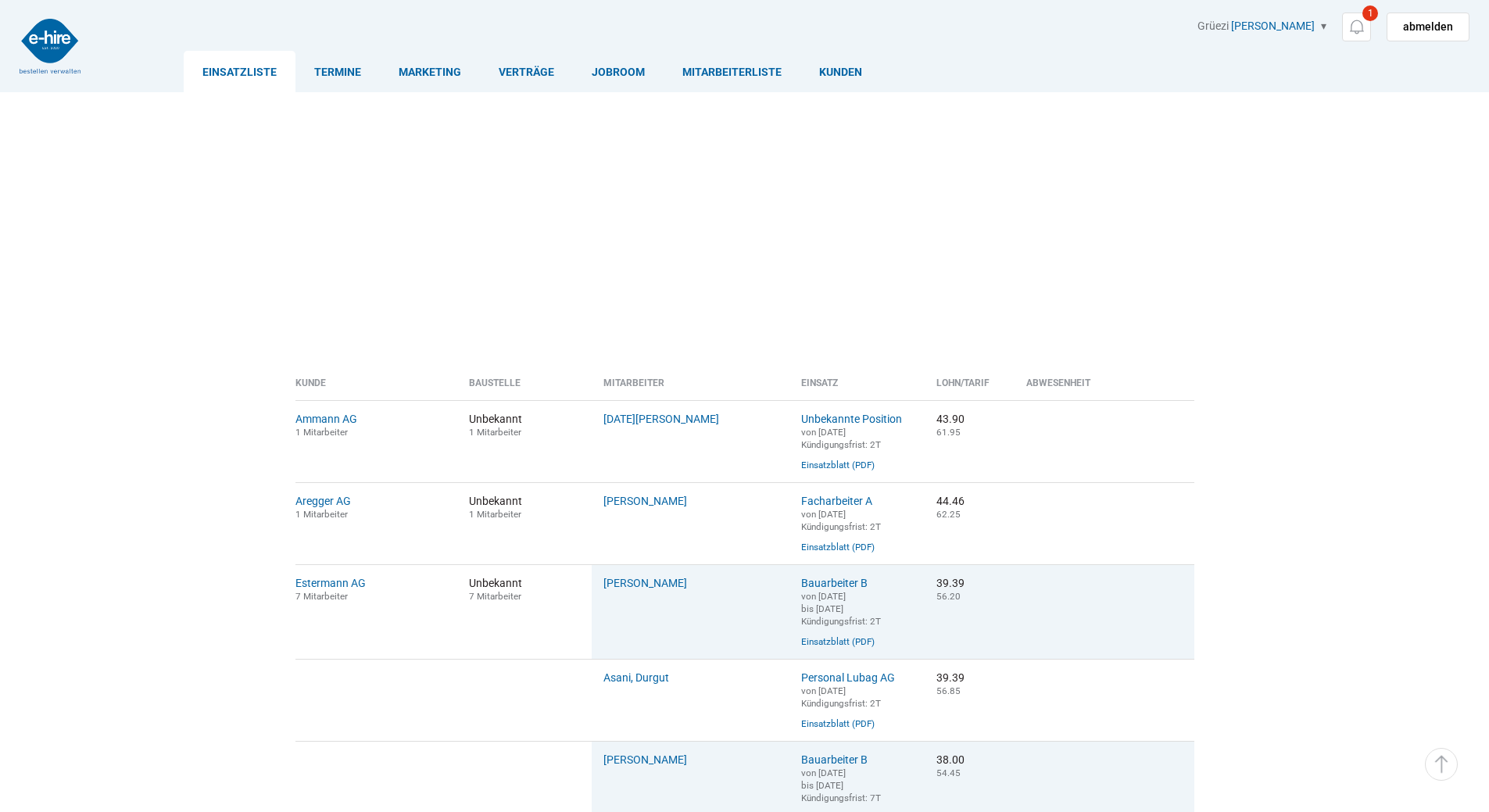
scroll to position [469, 0]
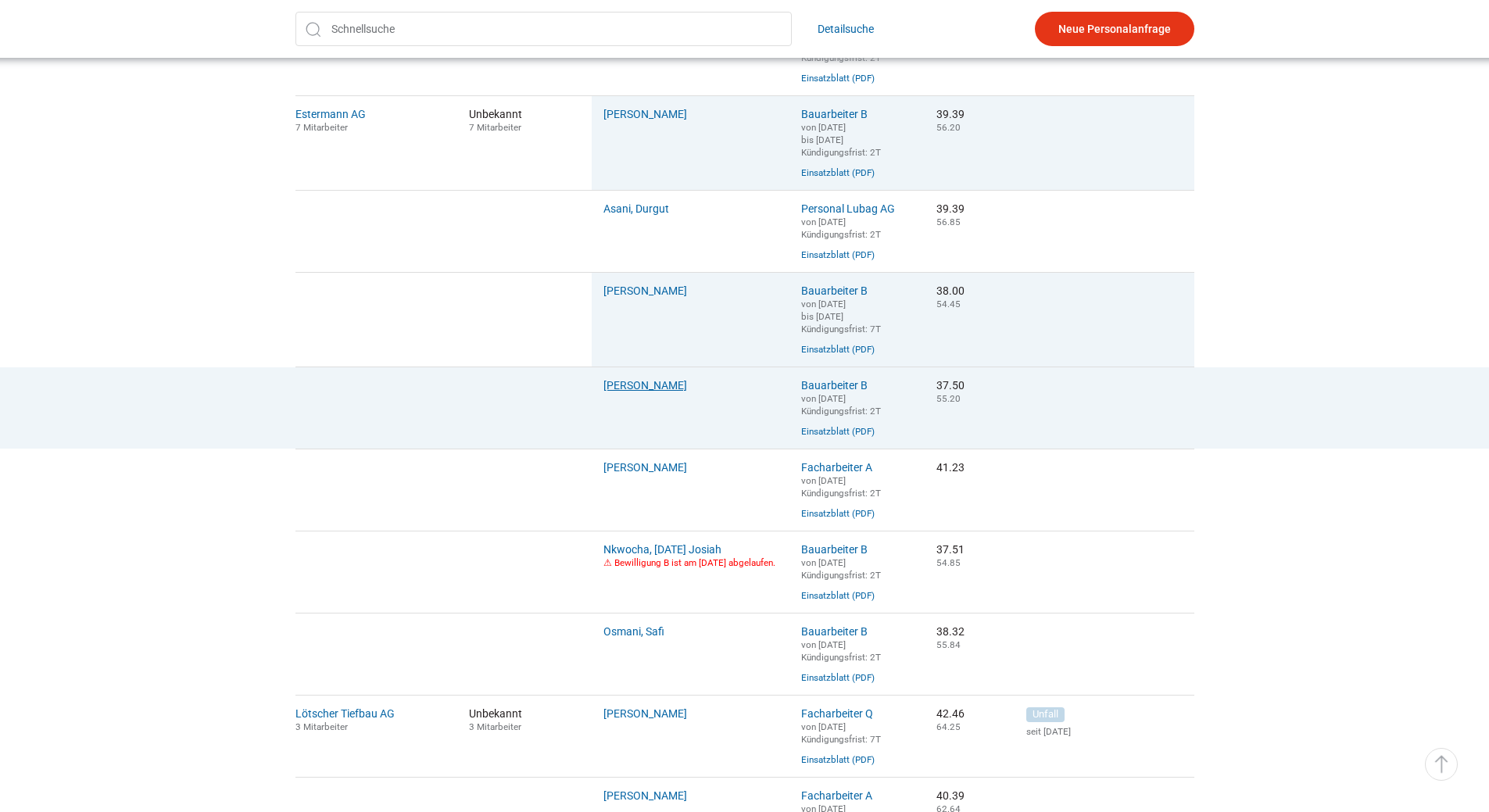
click at [652, 392] on link "[PERSON_NAME]" at bounding box center [645, 386] width 83 height 13
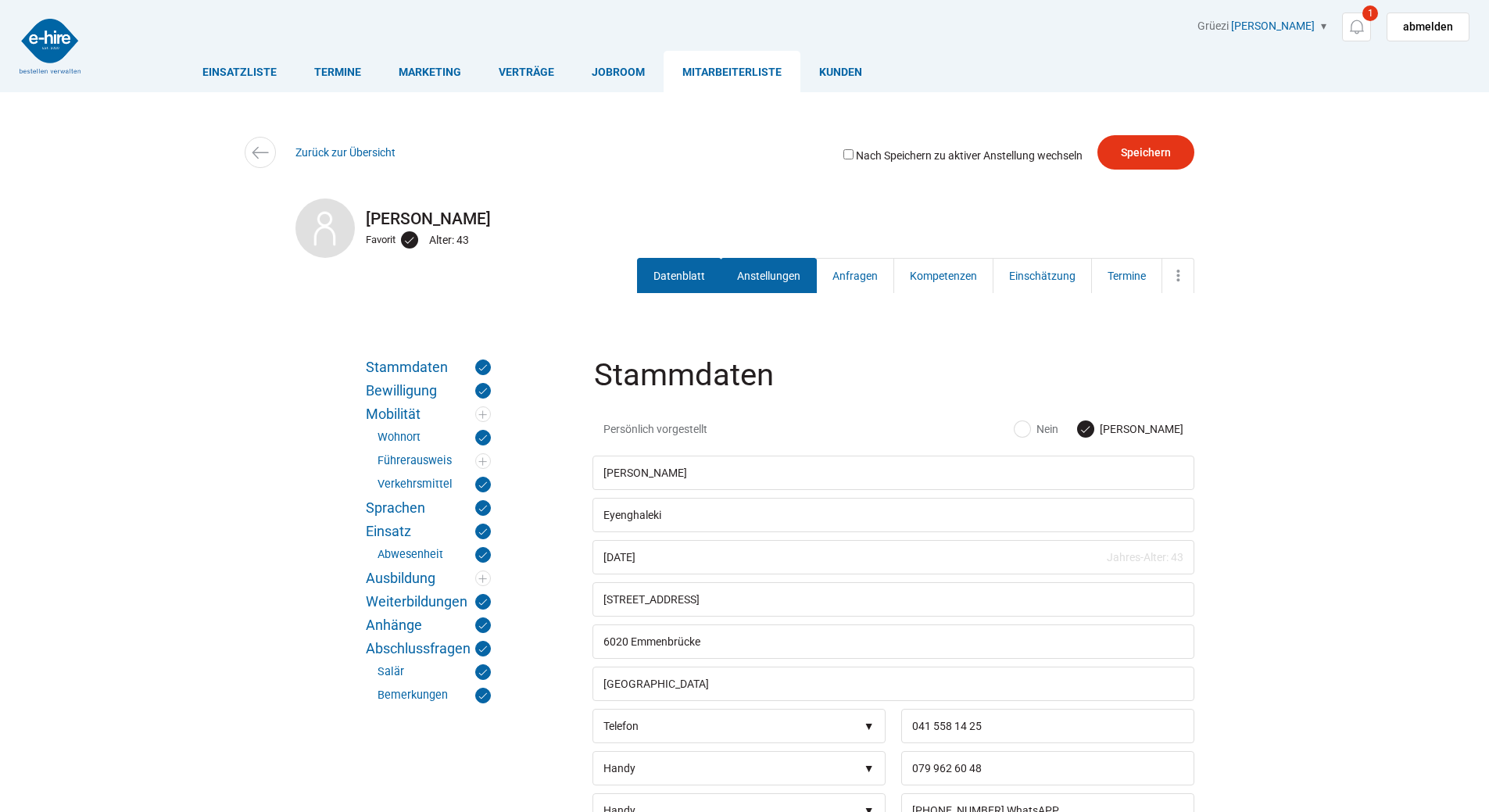
click at [778, 279] on link "Anstellungen" at bounding box center [769, 275] width 96 height 35
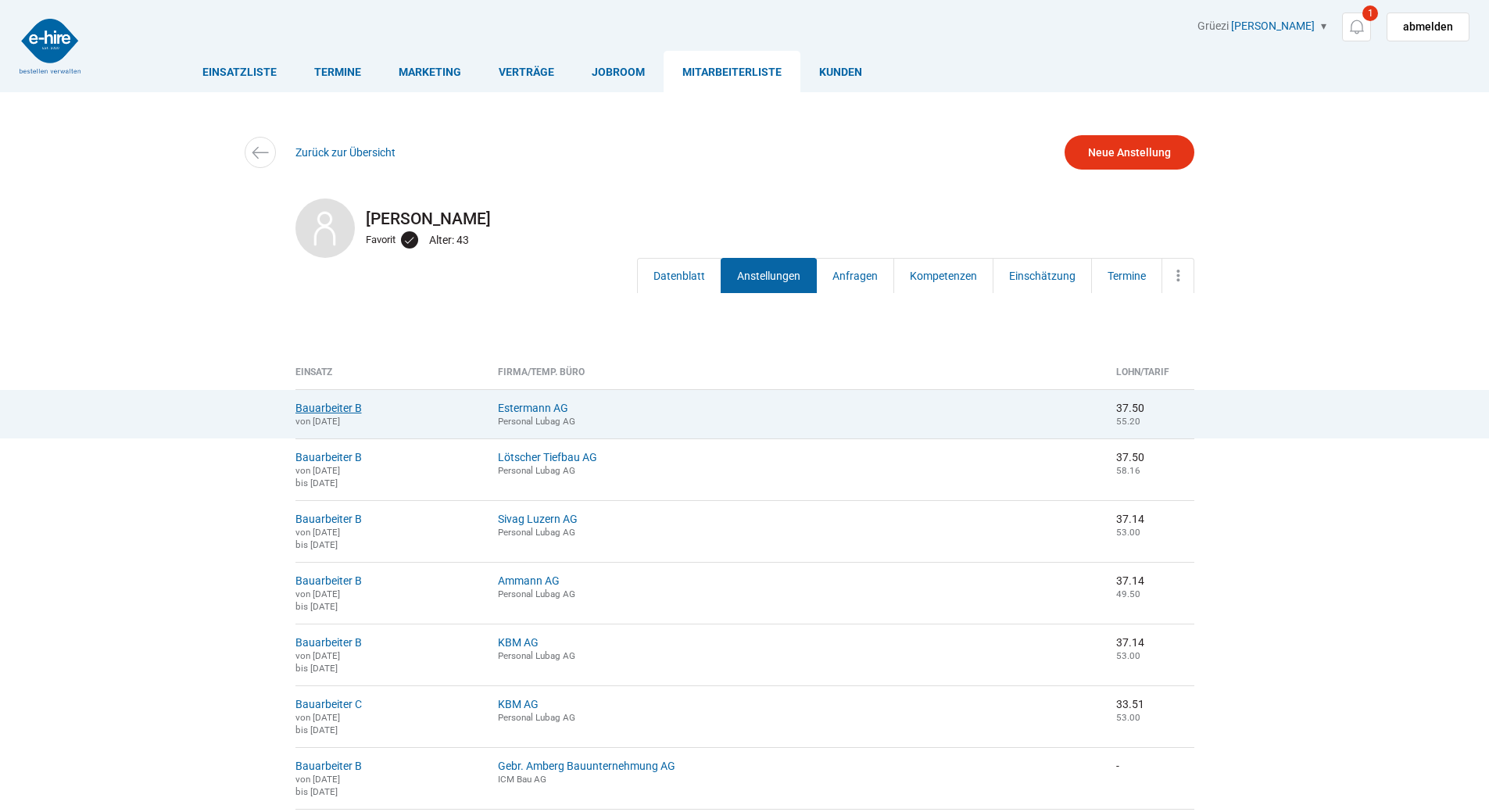
click at [318, 404] on link "Bauarbeiter B" at bounding box center [328, 408] width 66 height 13
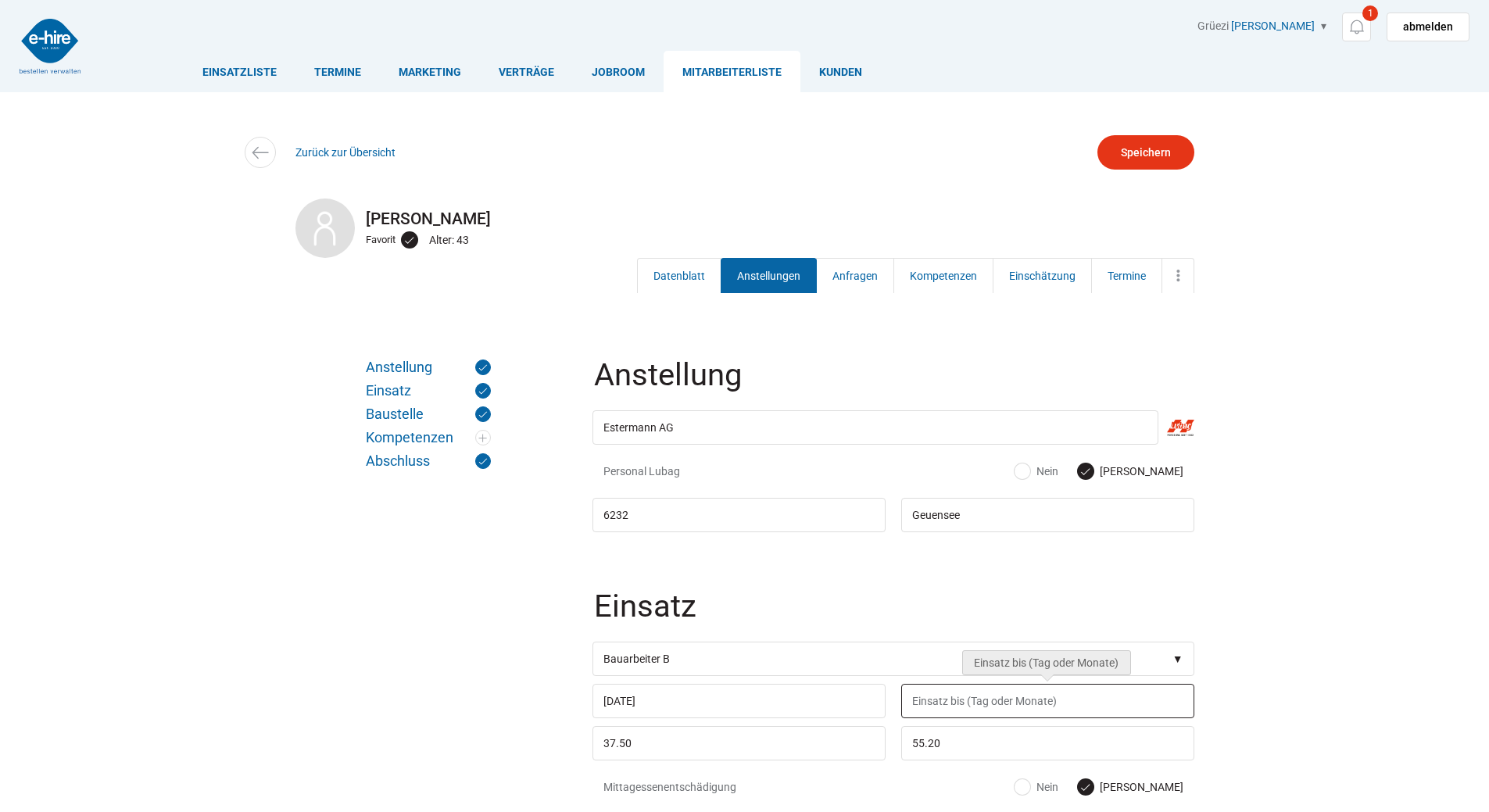
click at [936, 707] on input "text" at bounding box center [1047, 701] width 294 height 35
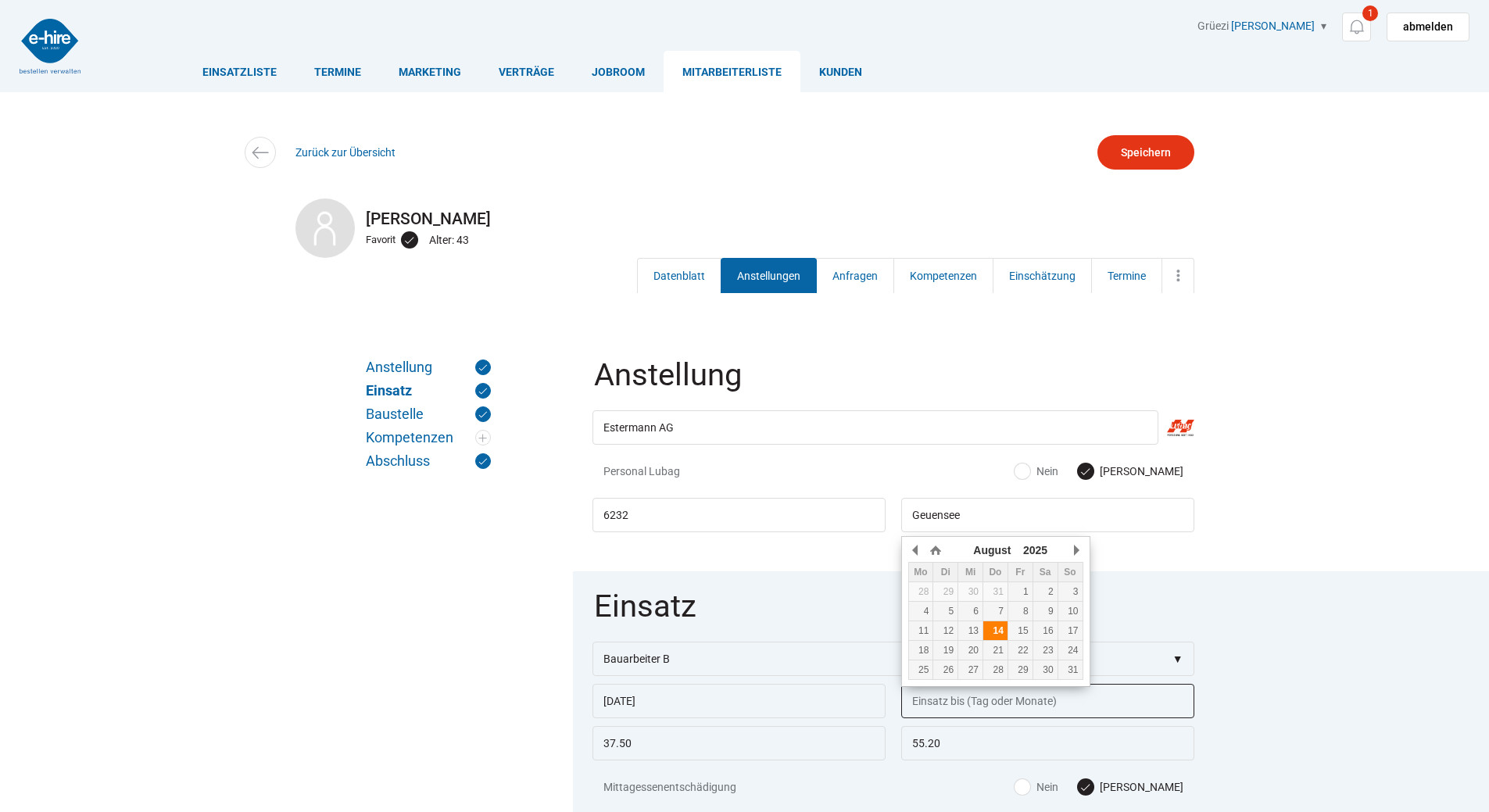
click at [994, 629] on div "14" at bounding box center [996, 631] width 24 height 11
type input "[DATE]"
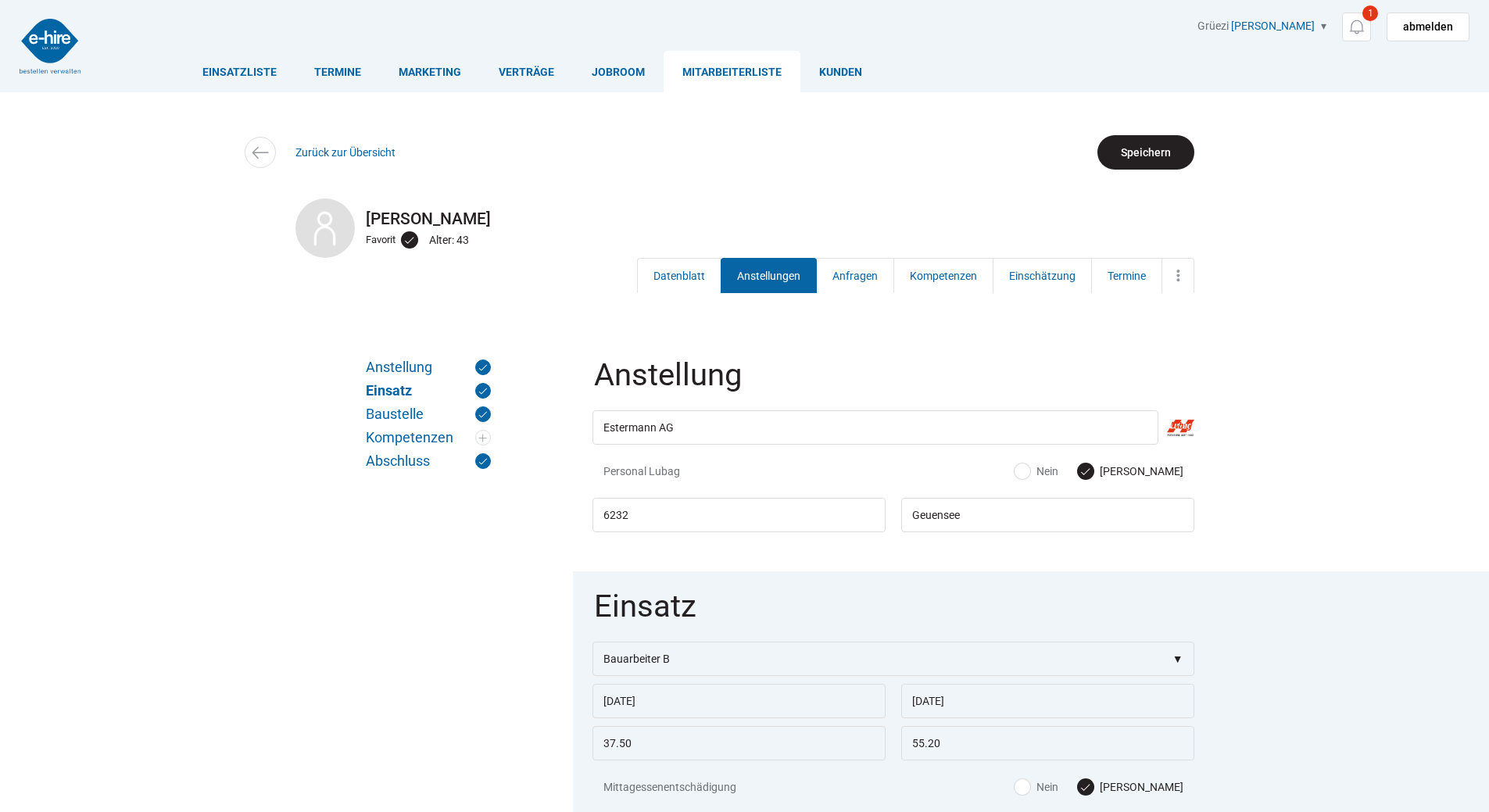
click at [1140, 146] on input "Speichern" at bounding box center [1146, 153] width 97 height 35
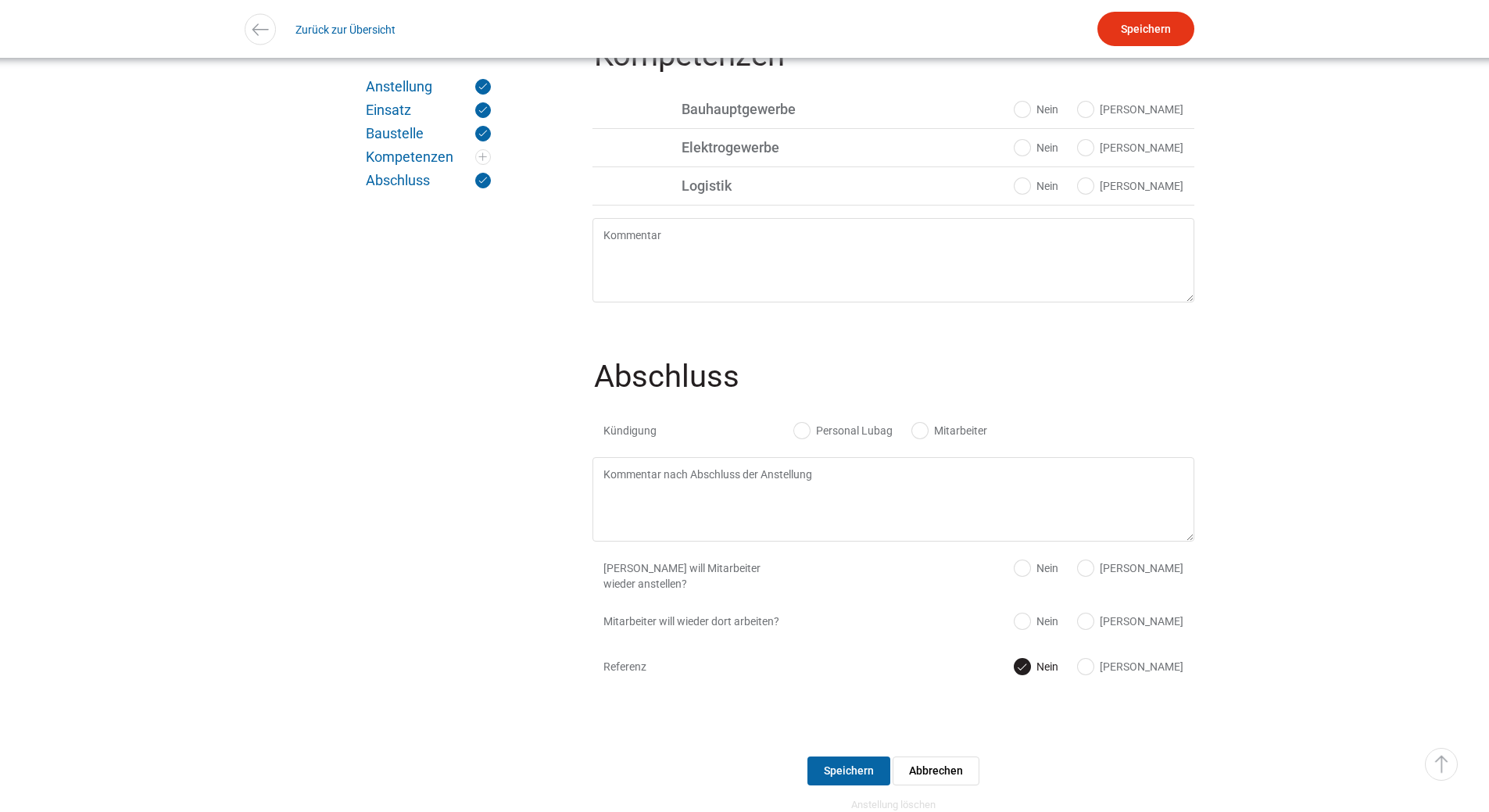
scroll to position [1545, 0]
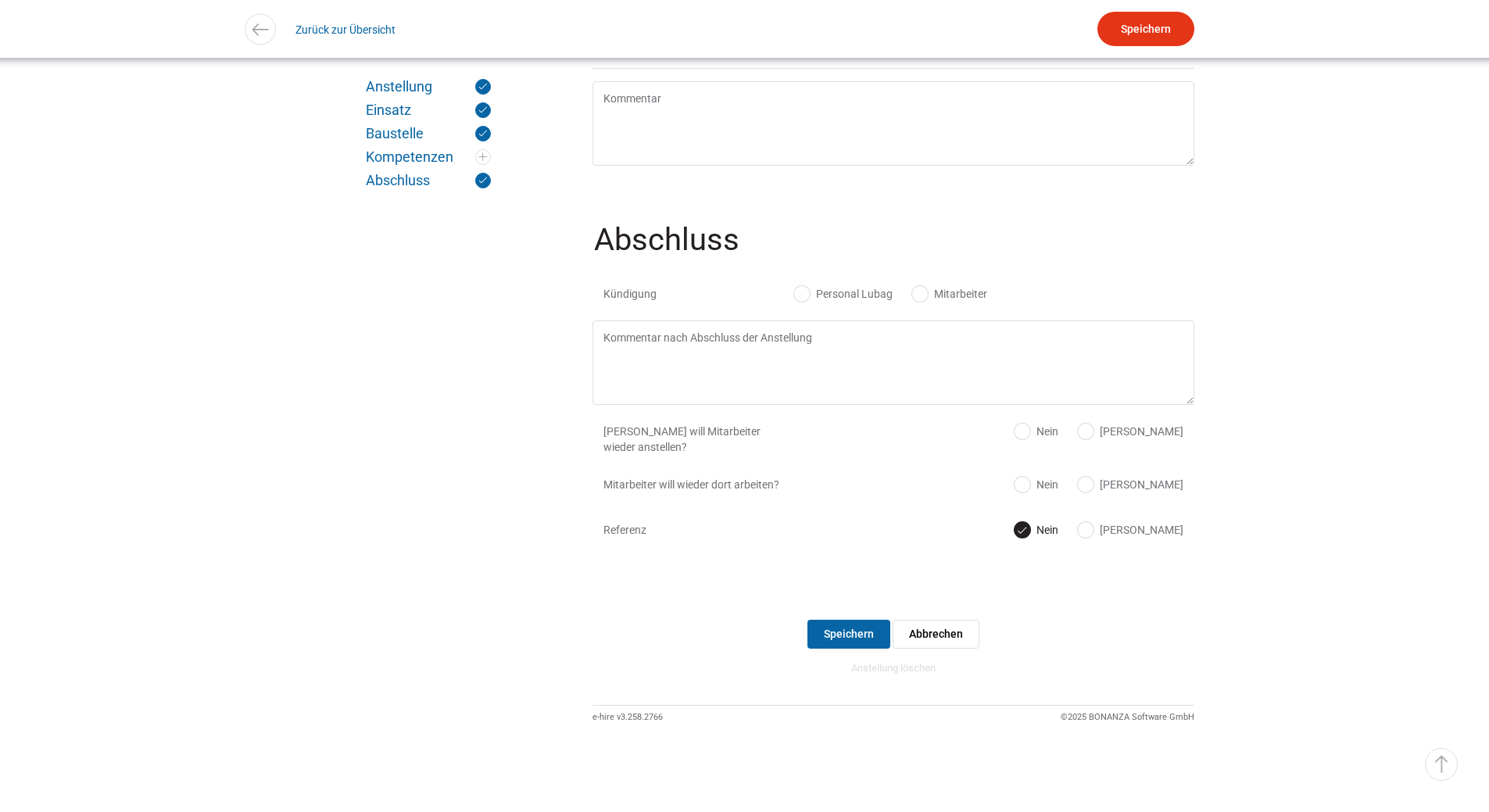
click at [809, 286] on label "Personal Lubag" at bounding box center [843, 294] width 98 height 16
radio input "true"
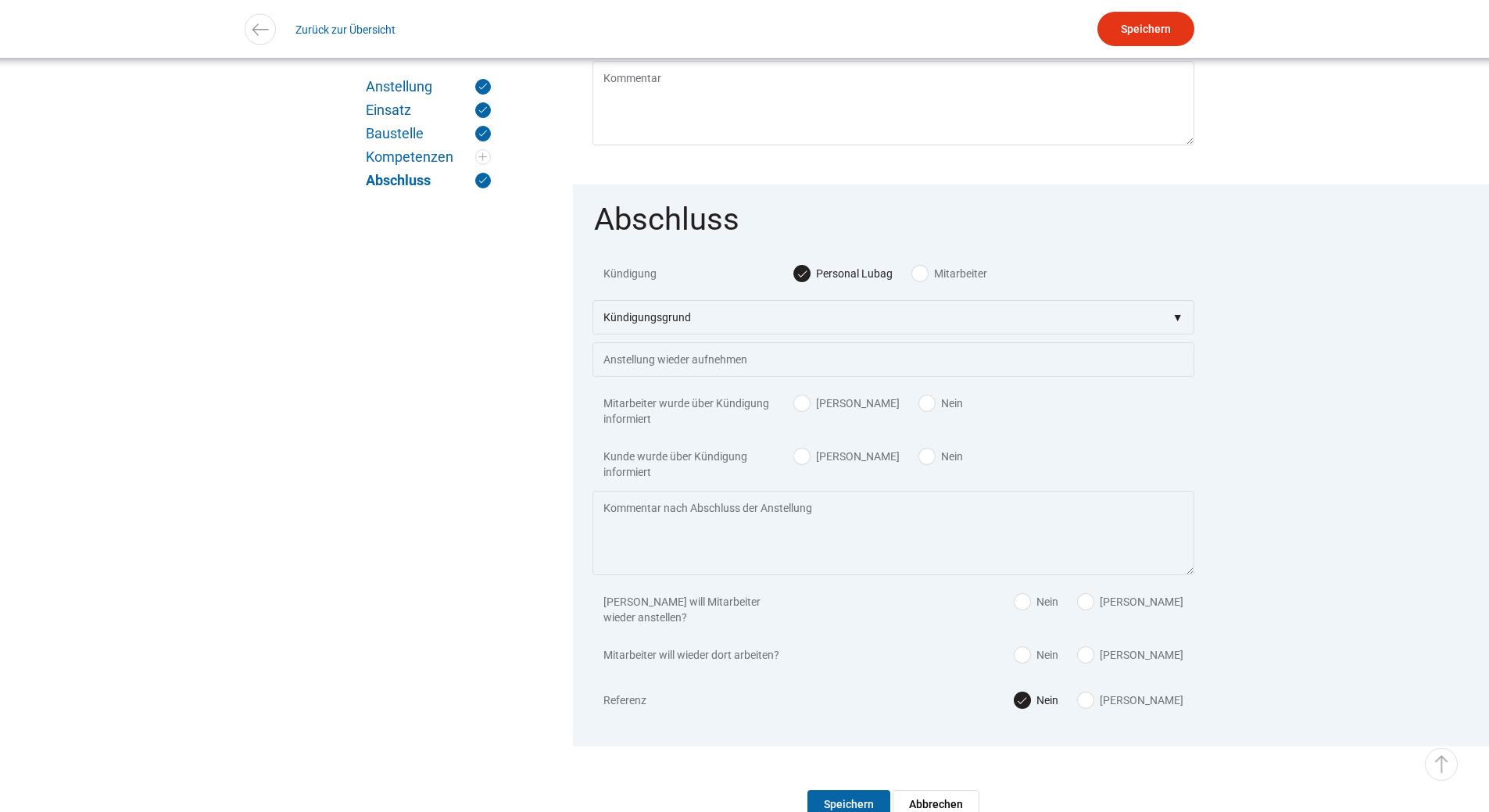
click at [919, 411] on label "Nein" at bounding box center [941, 404] width 44 height 16
radio input "true"
click at [807, 464] on label "[PERSON_NAME]" at bounding box center [847, 456] width 105 height 16
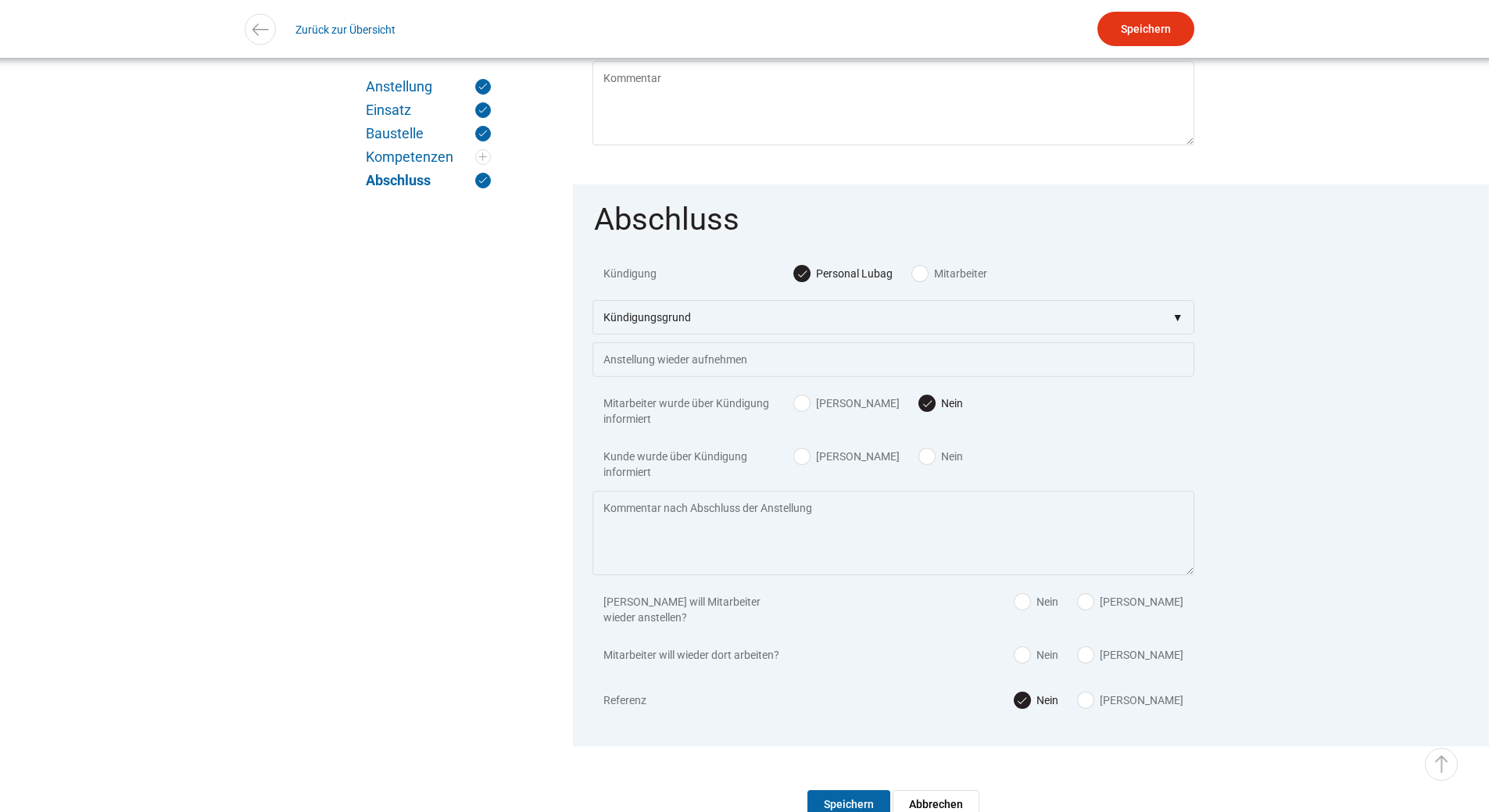
radio input "true"
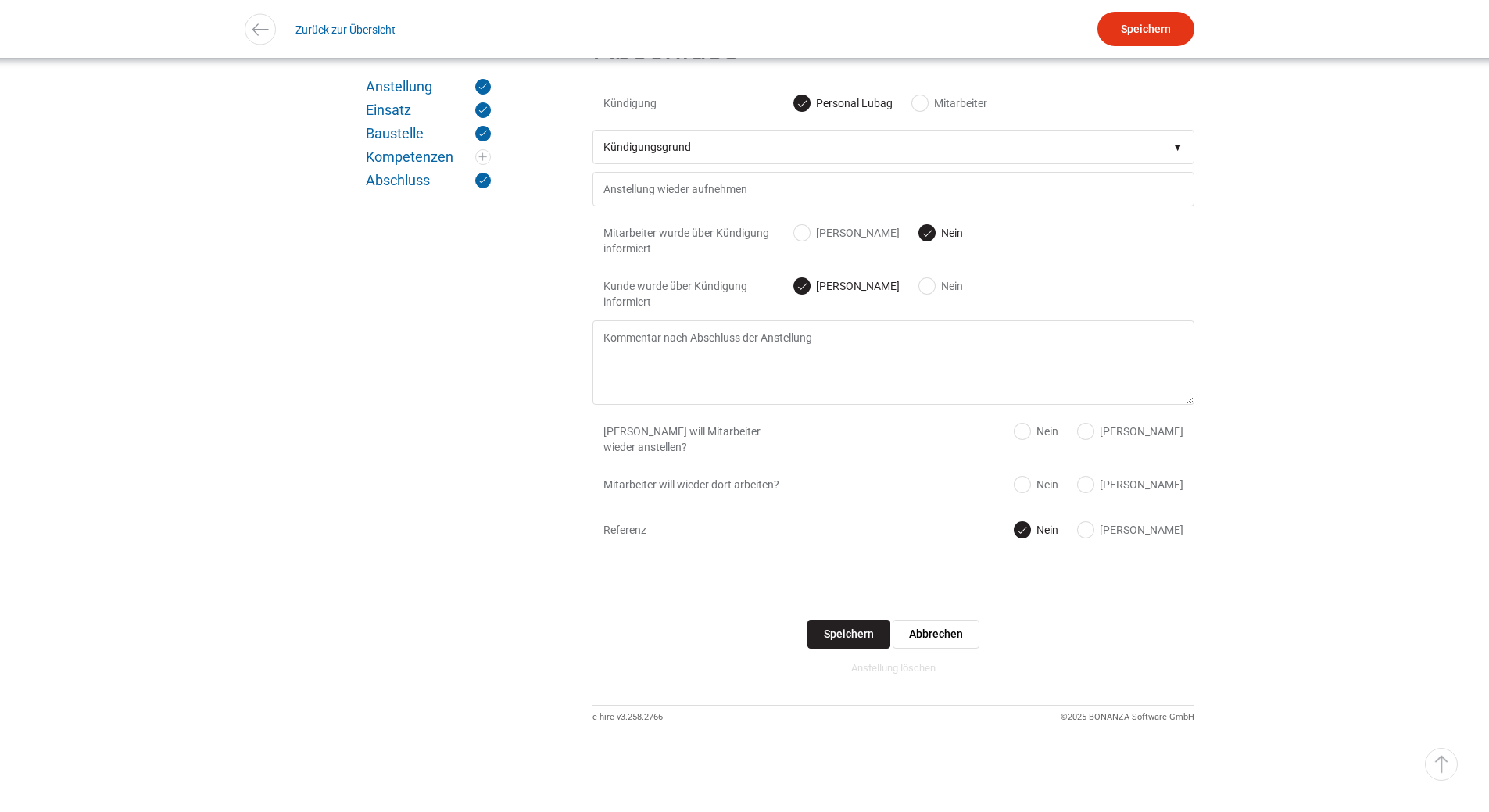
click at [844, 630] on input "Speichern" at bounding box center [848, 634] width 83 height 29
click at [756, 130] on select"] "Kündigungsgrund zu wenig Arbeit Mitarbeiter hatte neue Stelle Firma Konkurs im …" at bounding box center [893, 147] width 602 height 35
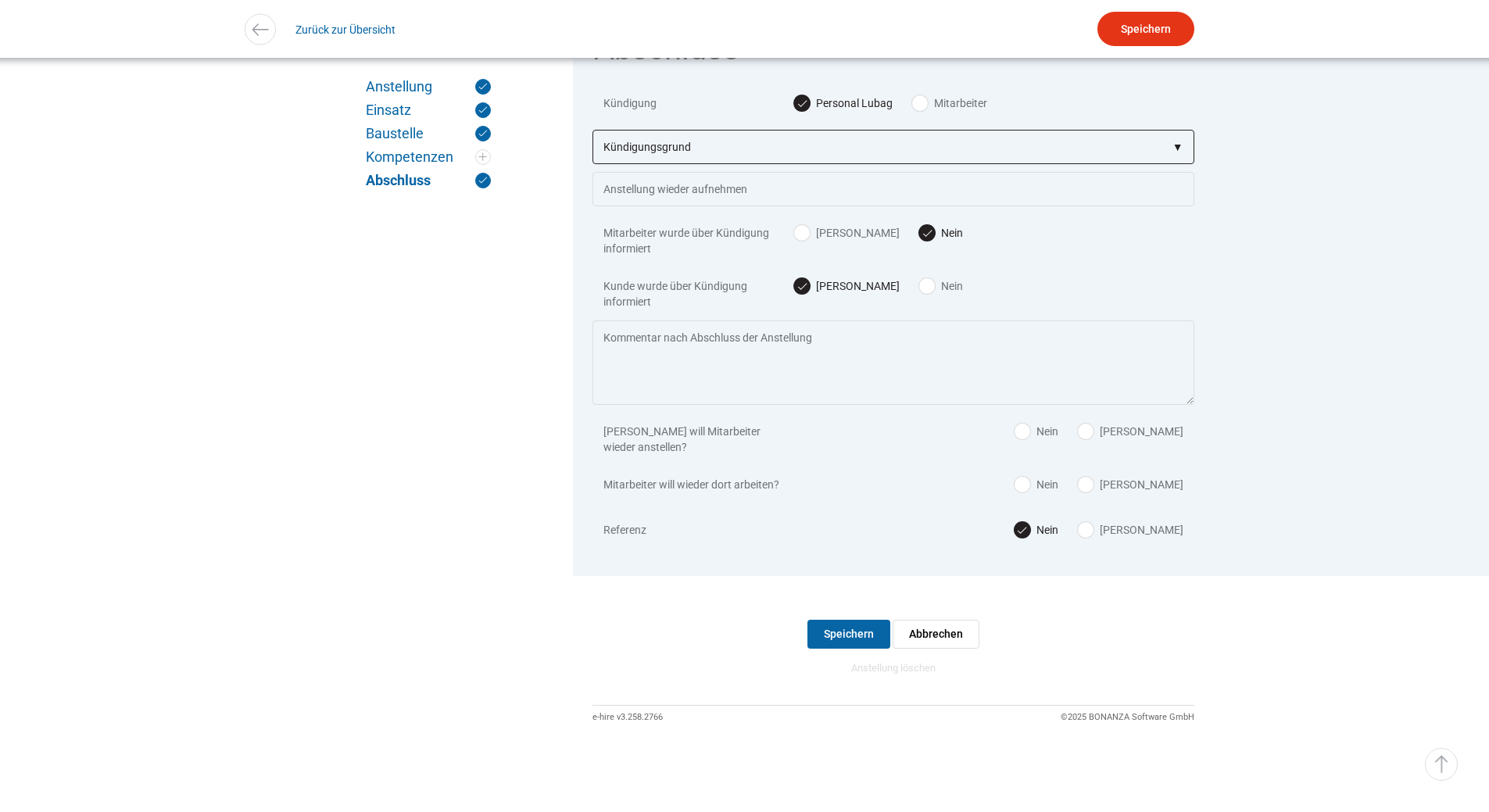
click at [593, 130] on select"] "Kündigungsgrund zu wenig Arbeit Mitarbeiter hatte neue Stelle Firma Konkurs im …" at bounding box center [893, 147] width 602 height 35
click at [689, 141] on select"] "Kündigungsgrund zu wenig Arbeit Mitarbeiter hatte neue Stelle Firma Konkurs im …" at bounding box center [893, 147] width 602 height 35
select select"] "zu wenig Arbeit"
click at [593, 130] on select"] "Kündigungsgrund zu wenig Arbeit Mitarbeiter hatte neue Stelle Firma Konkurs im …" at bounding box center [893, 147] width 602 height 35
click at [828, 638] on input "Speichern" at bounding box center [848, 634] width 83 height 29
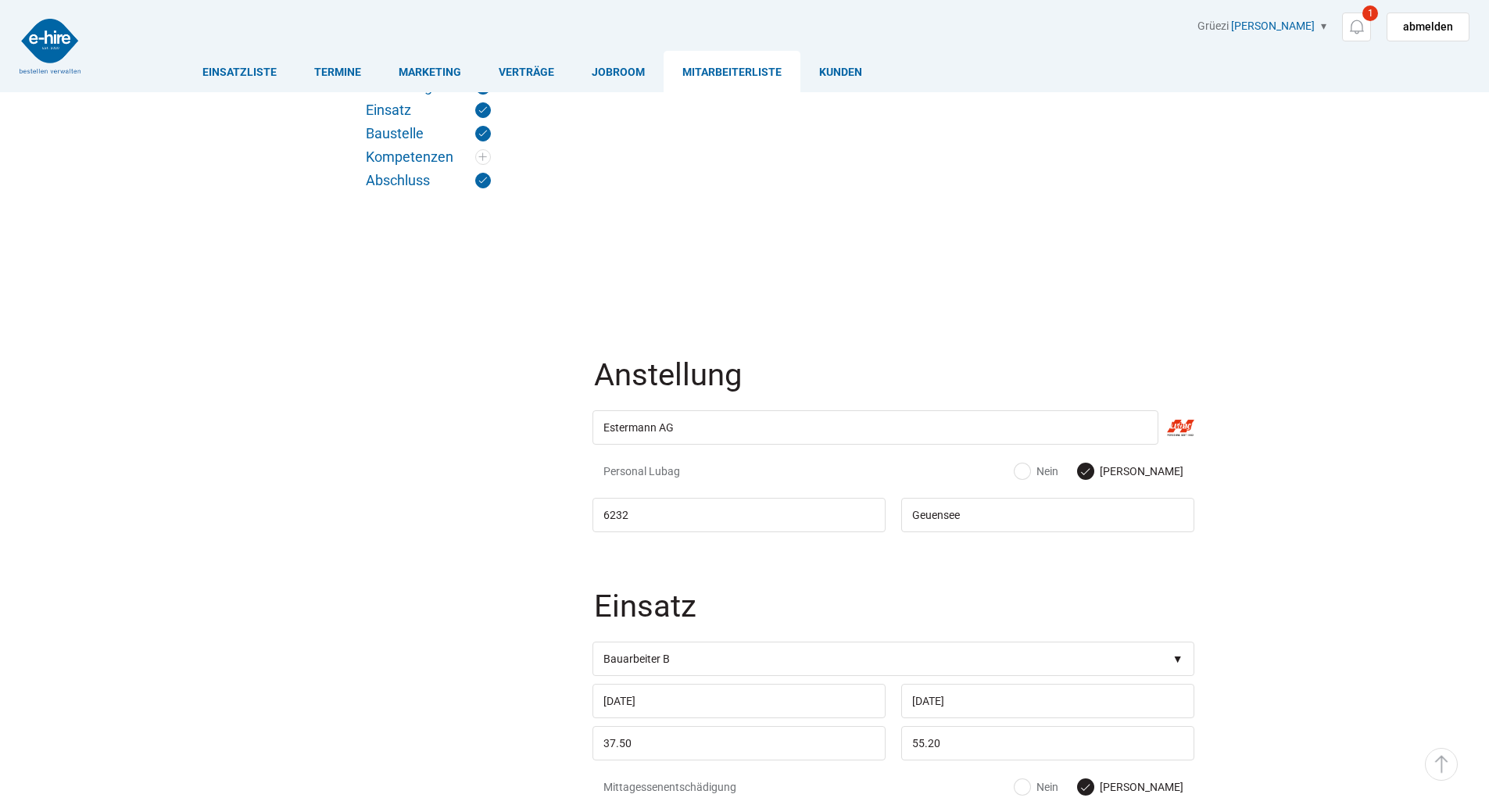
scroll to position [1737, 0]
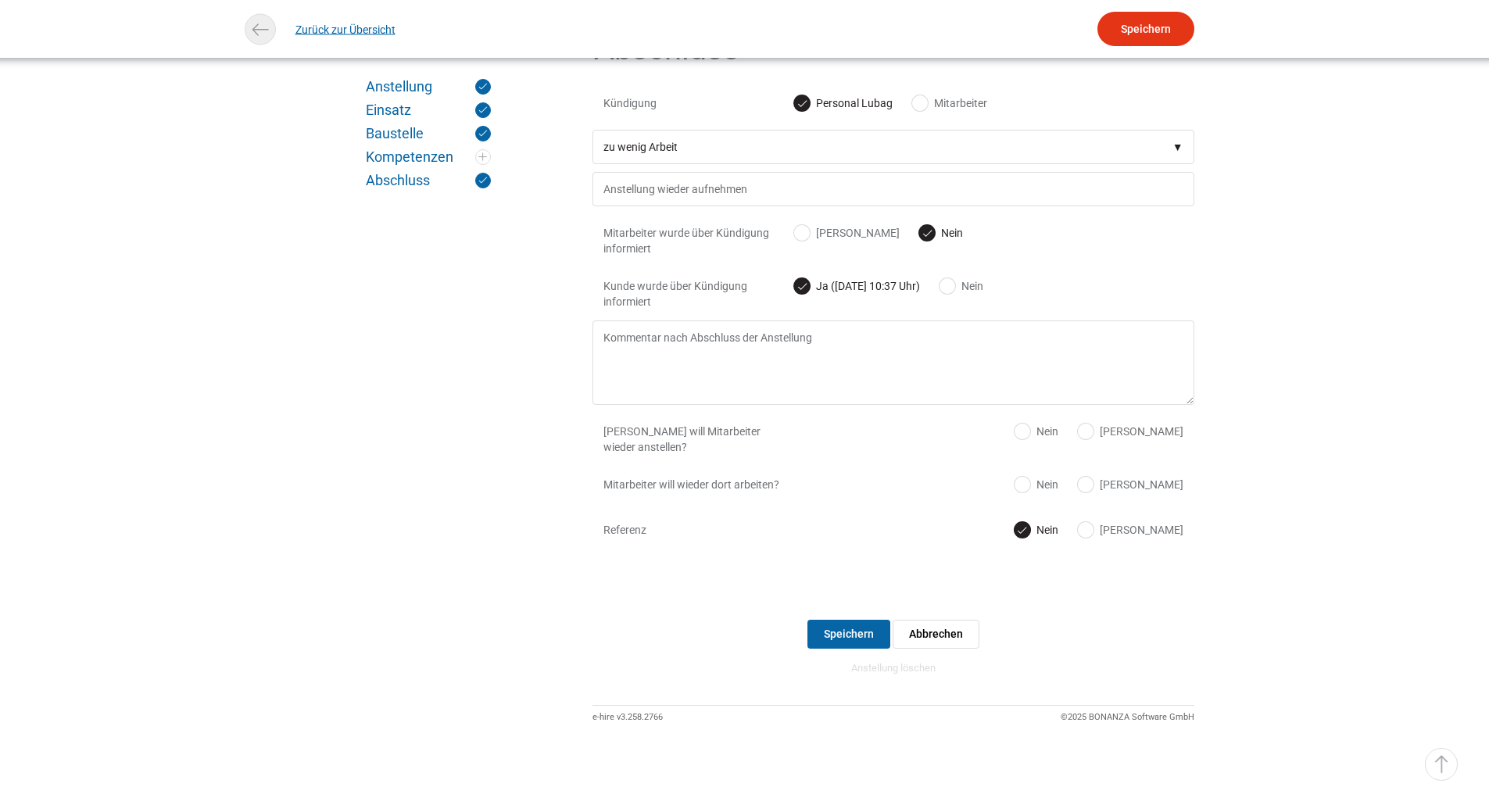
click at [331, 39] on link "Zurück zur Übersicht" at bounding box center [345, 29] width 100 height 35
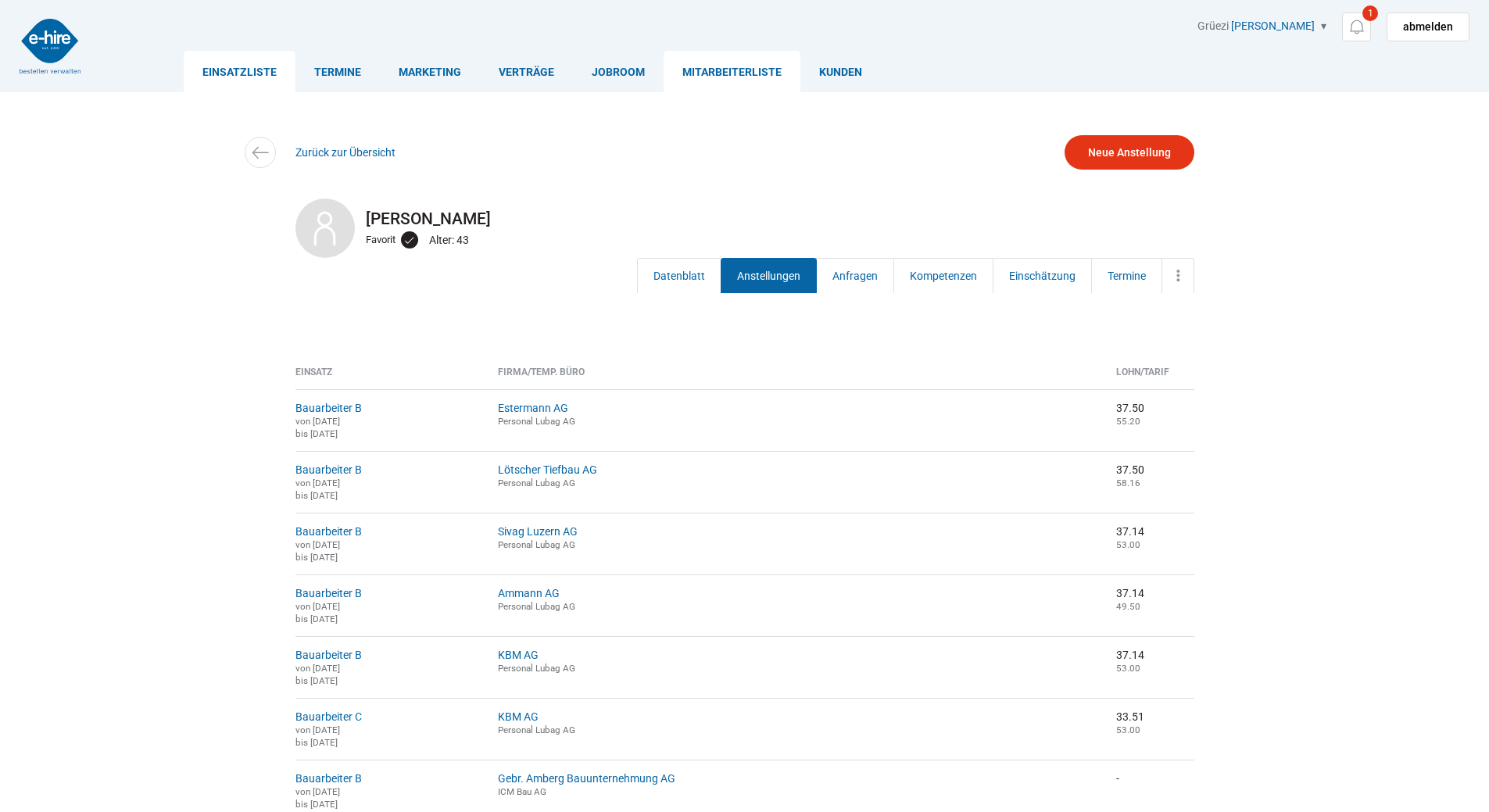
click at [227, 70] on link "Einsatzliste" at bounding box center [239, 72] width 112 height 42
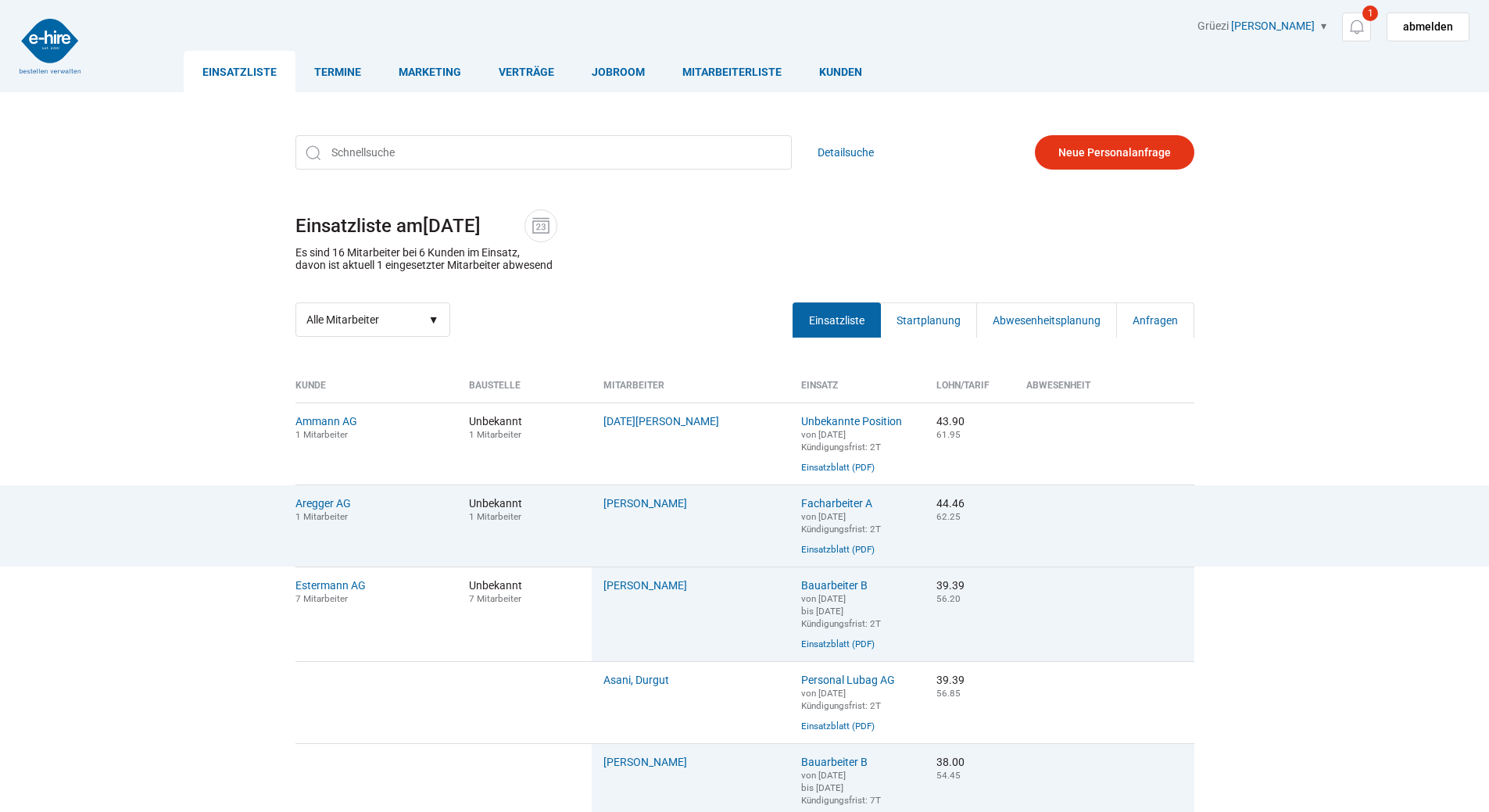
scroll to position [157, 0]
